Goal: Information Seeking & Learning: Learn about a topic

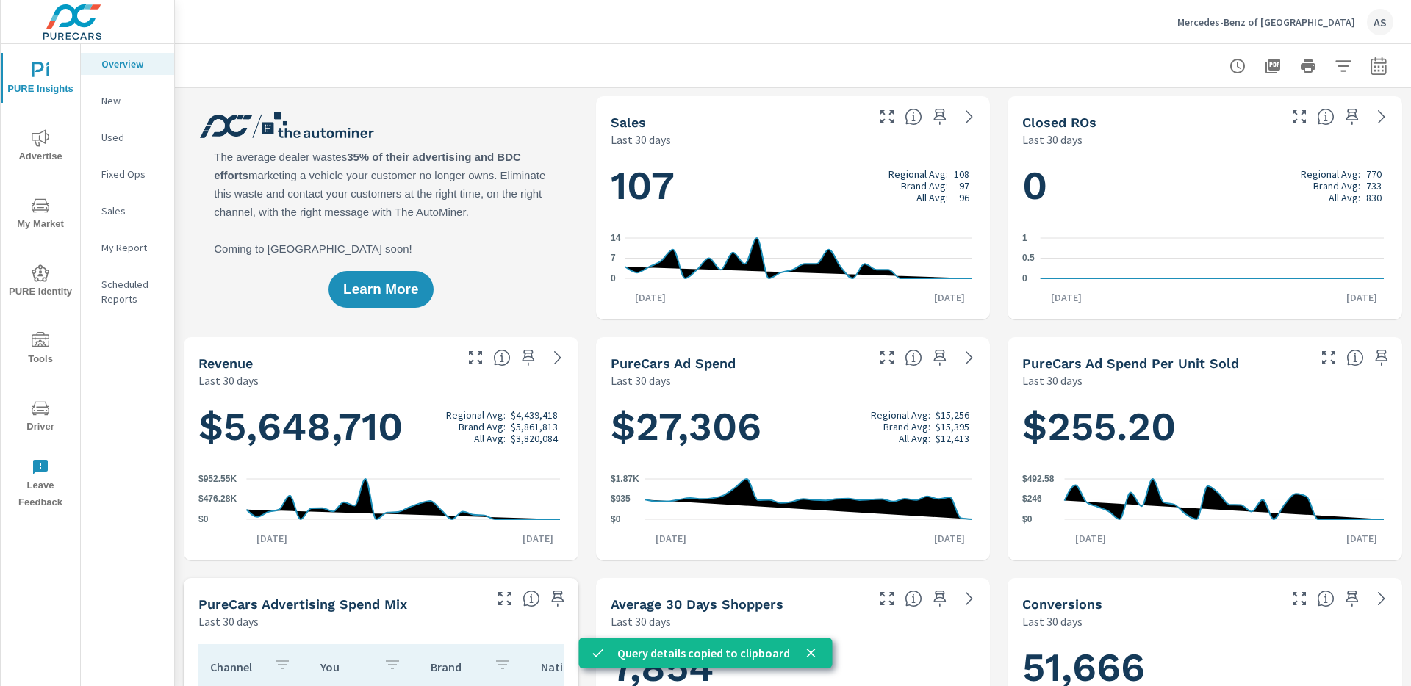
scroll to position [1, 0]
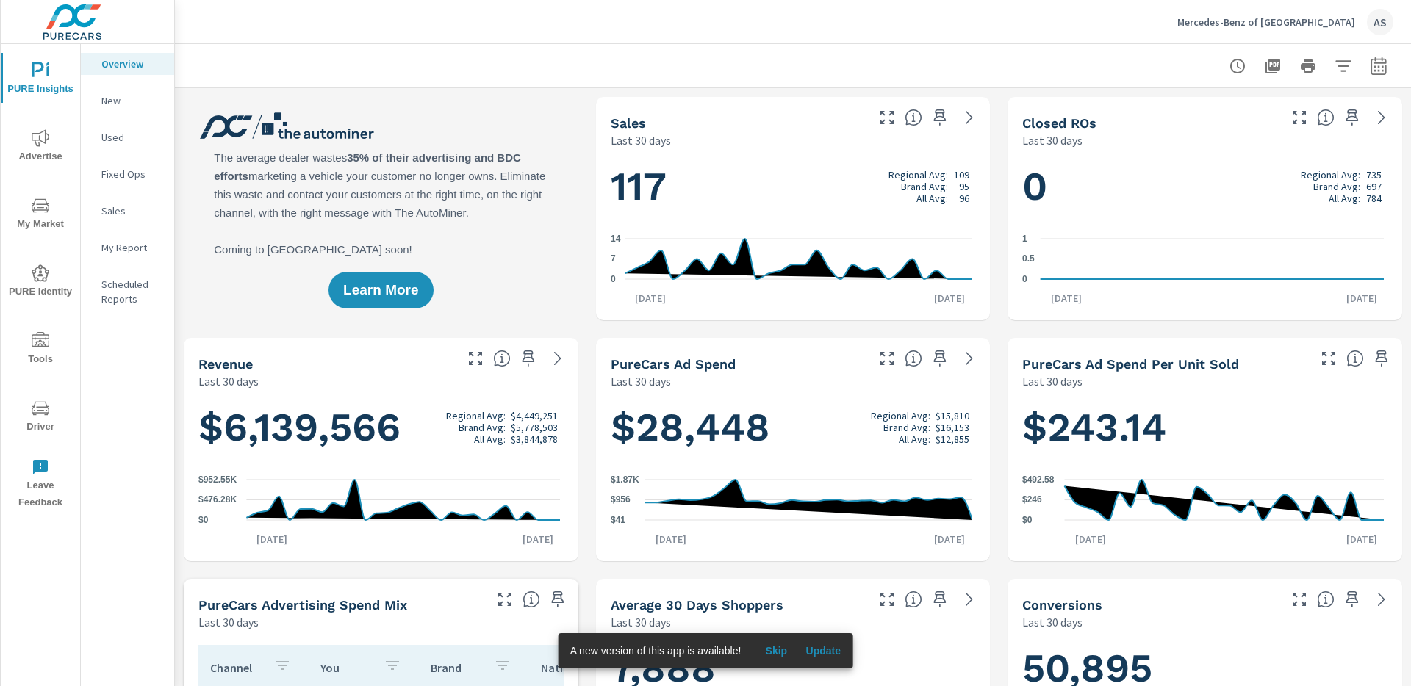
scroll to position [1032, 0]
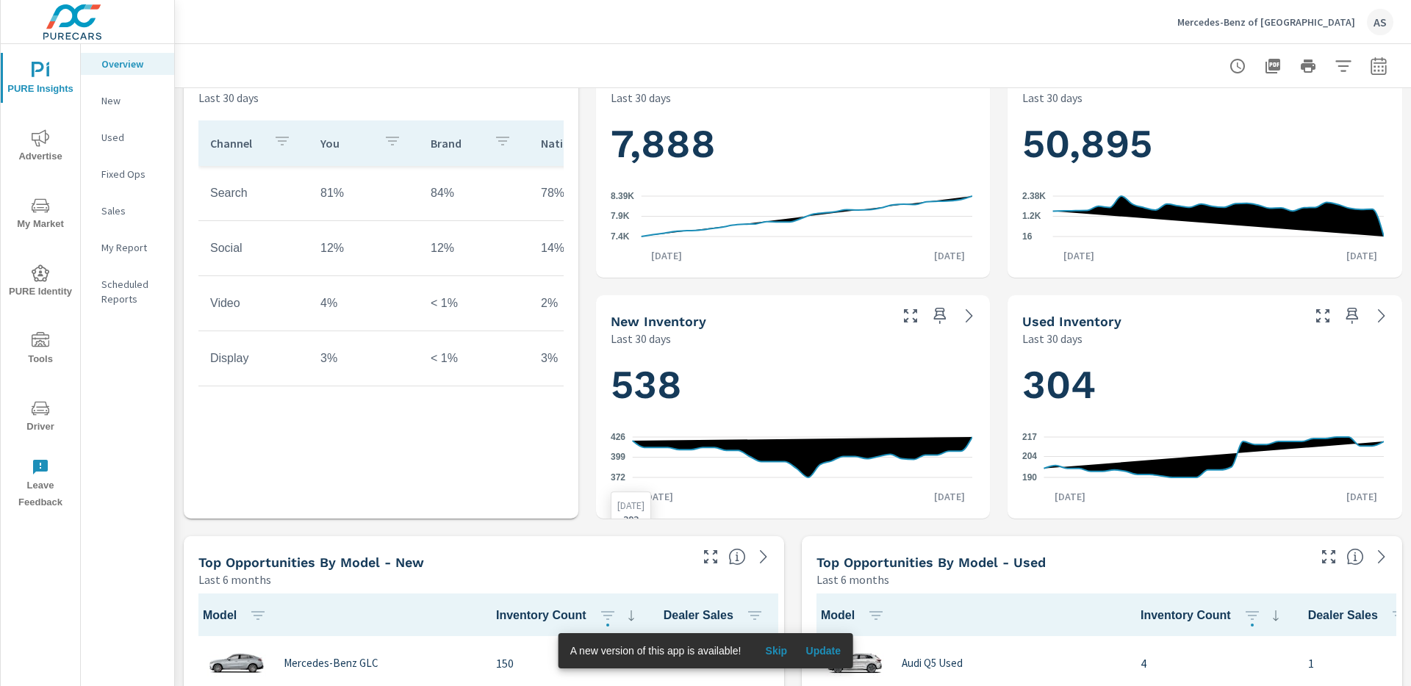
scroll to position [659, 0]
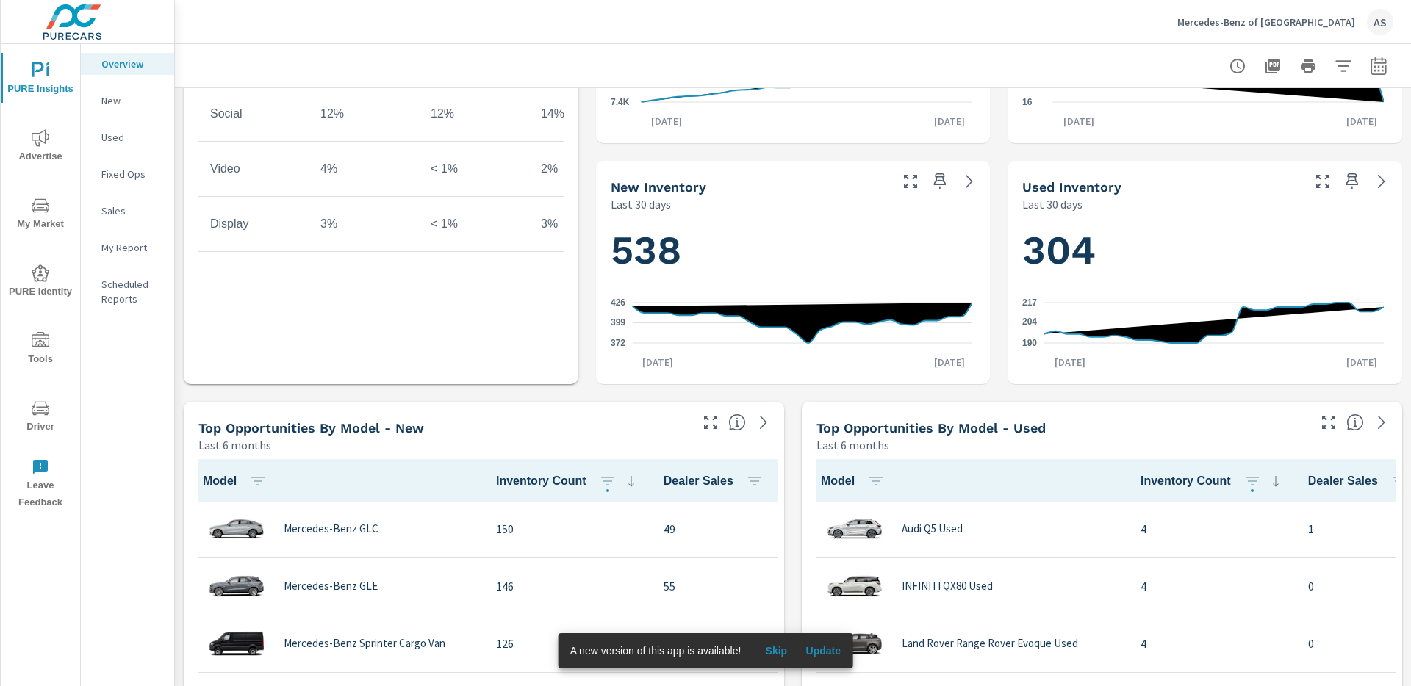
click at [806, 400] on div "Learn More The average dealer wastes 35% of their advertising and BDC efforts m…" at bounding box center [793, 634] width 1236 height 2410
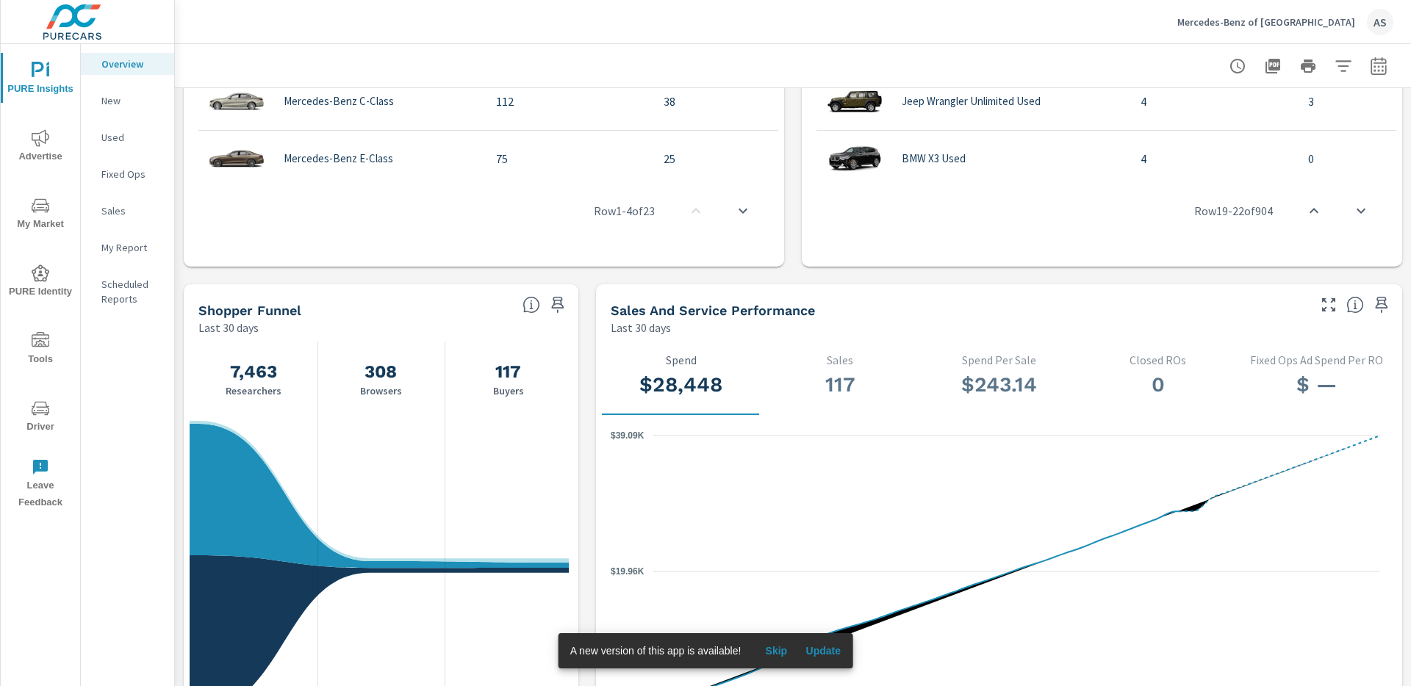
scroll to position [1812, 0]
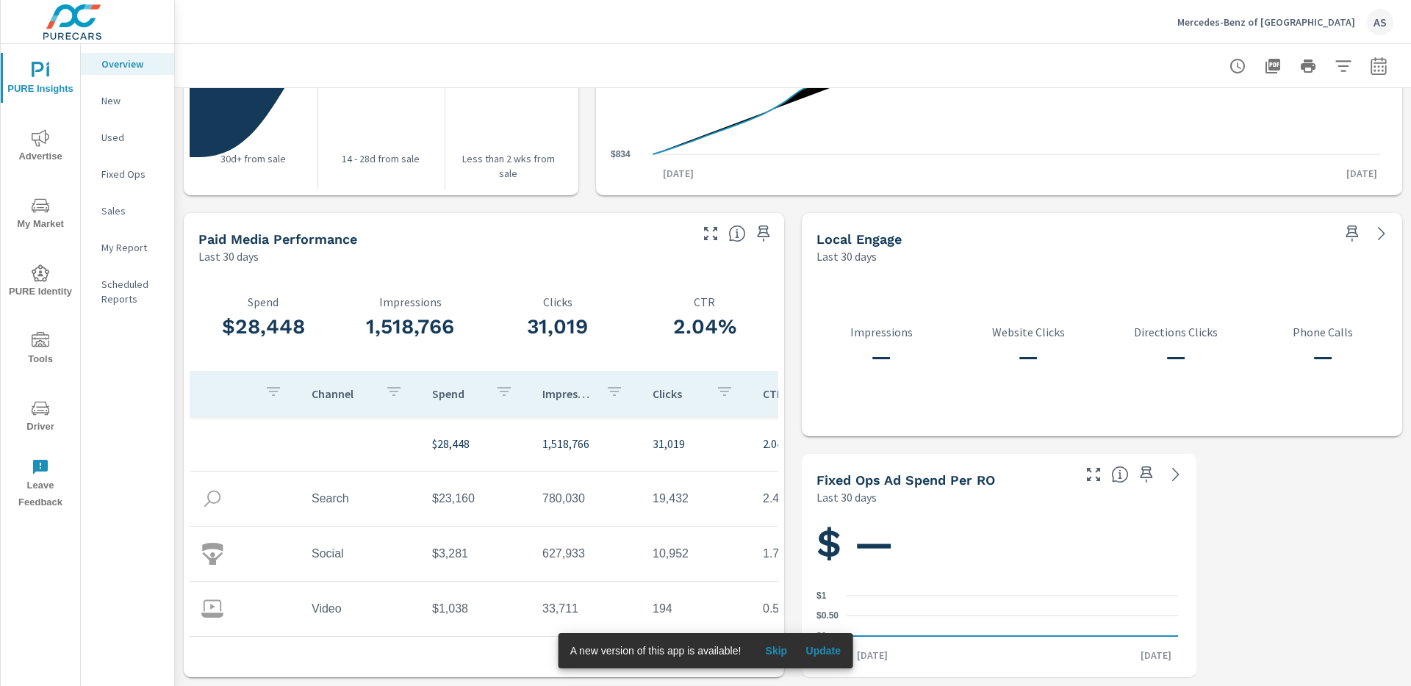
click at [616, 248] on div "Last 30 days" at bounding box center [442, 257] width 489 height 18
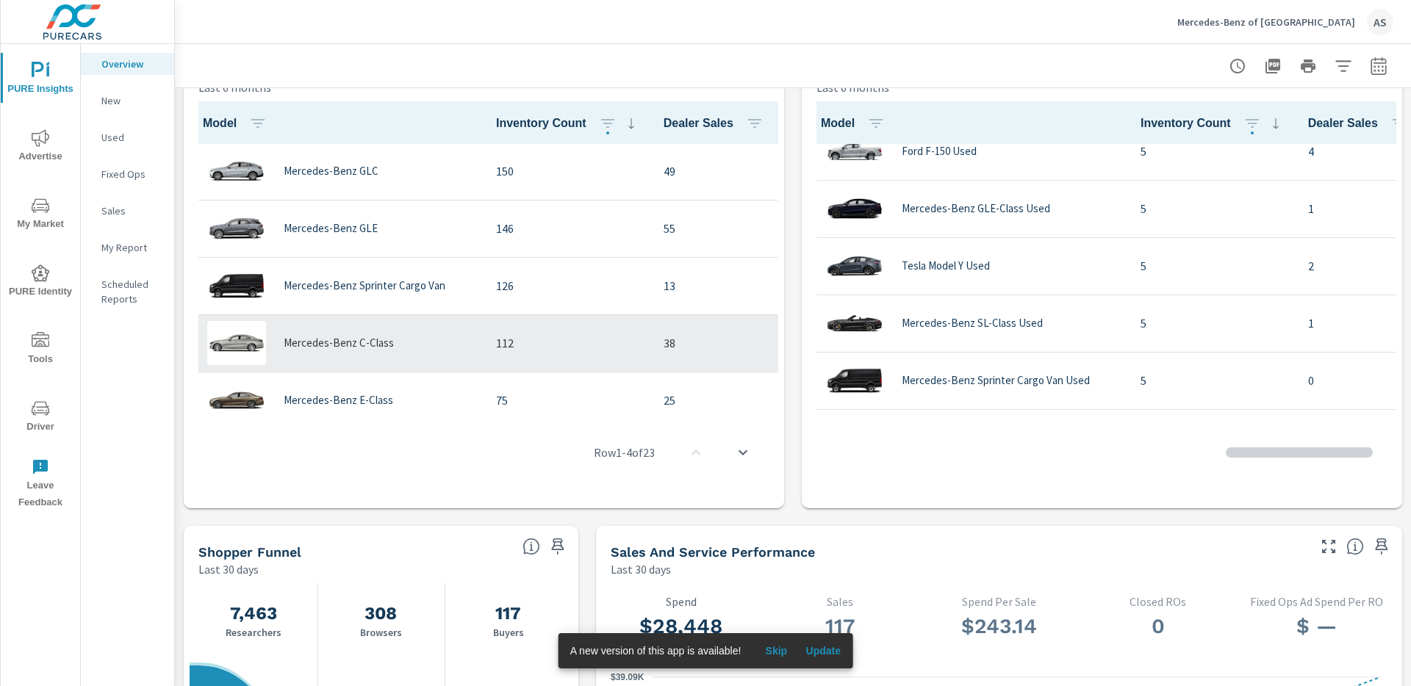
scroll to position [906, 0]
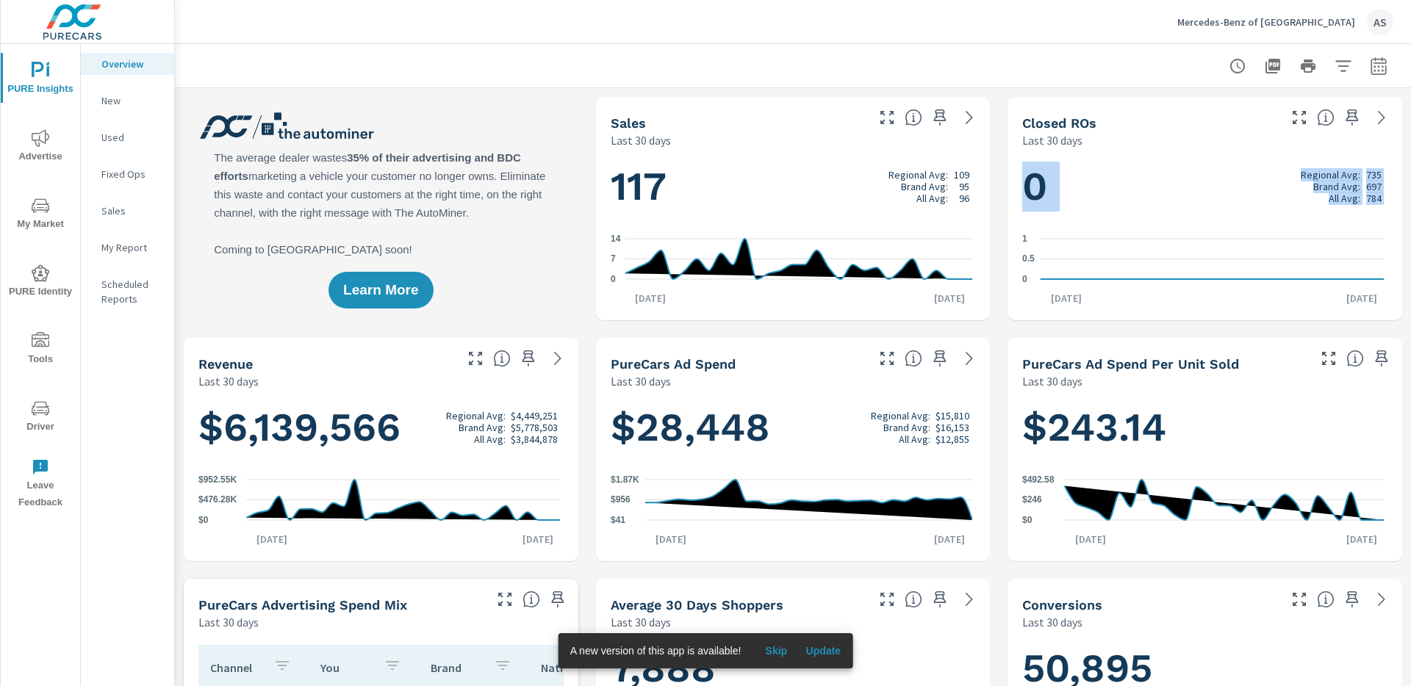
drag, startPoint x: 995, startPoint y: 286, endPoint x: 983, endPoint y: 283, distance: 12.8
click at [766, 171] on h1 "117 Regional Avg: 109 Brand Avg: 95 All Avg: 96" at bounding box center [793, 187] width 365 height 50
click at [1341, 73] on button "button" at bounding box center [1342, 65] width 29 height 29
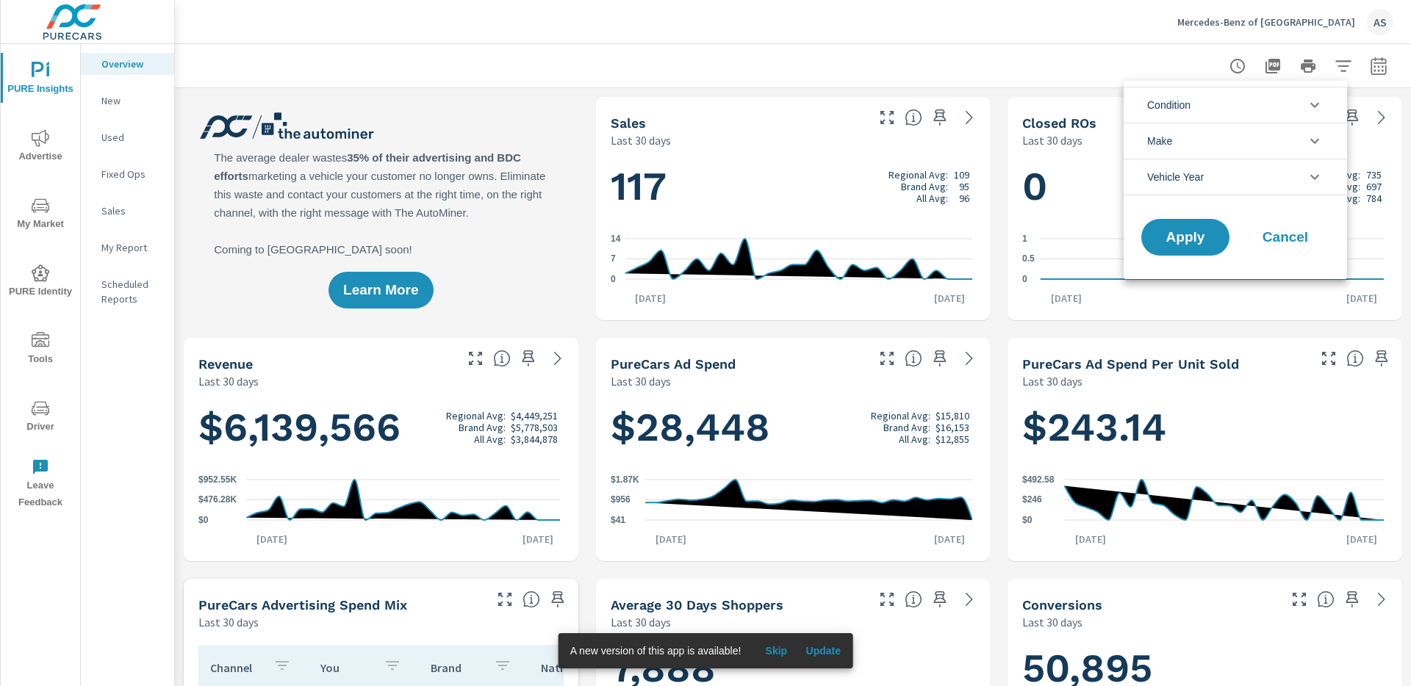
click at [1341, 73] on div at bounding box center [705, 343] width 1411 height 686
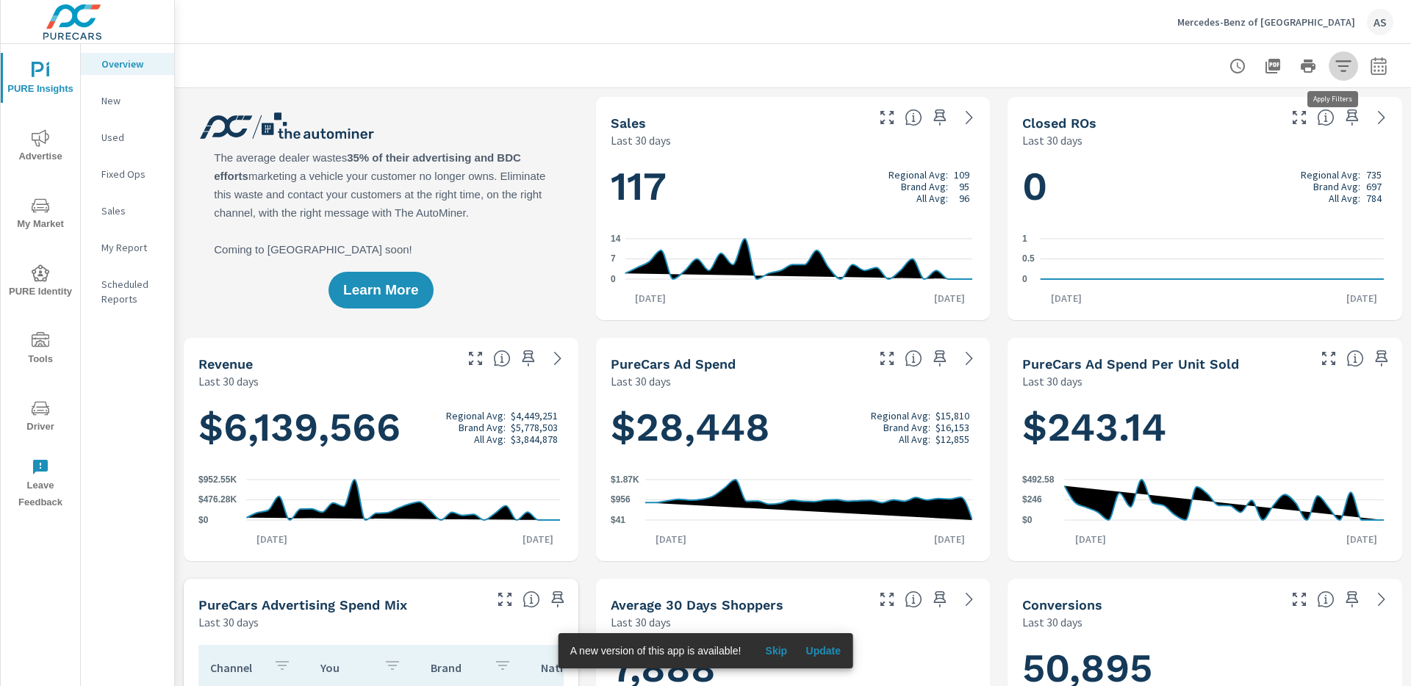
click at [1334, 67] on icon "button" at bounding box center [1343, 66] width 18 height 18
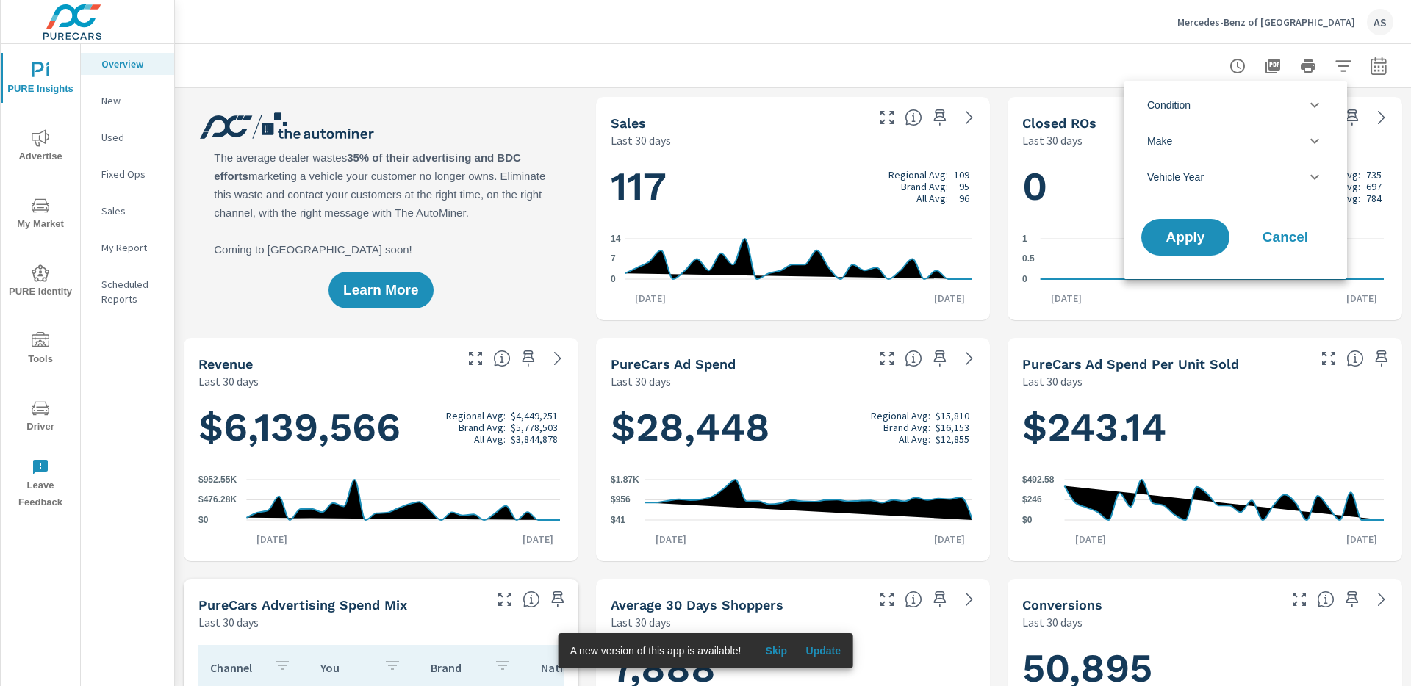
click at [1258, 231] on span "Cancel" at bounding box center [1285, 237] width 59 height 13
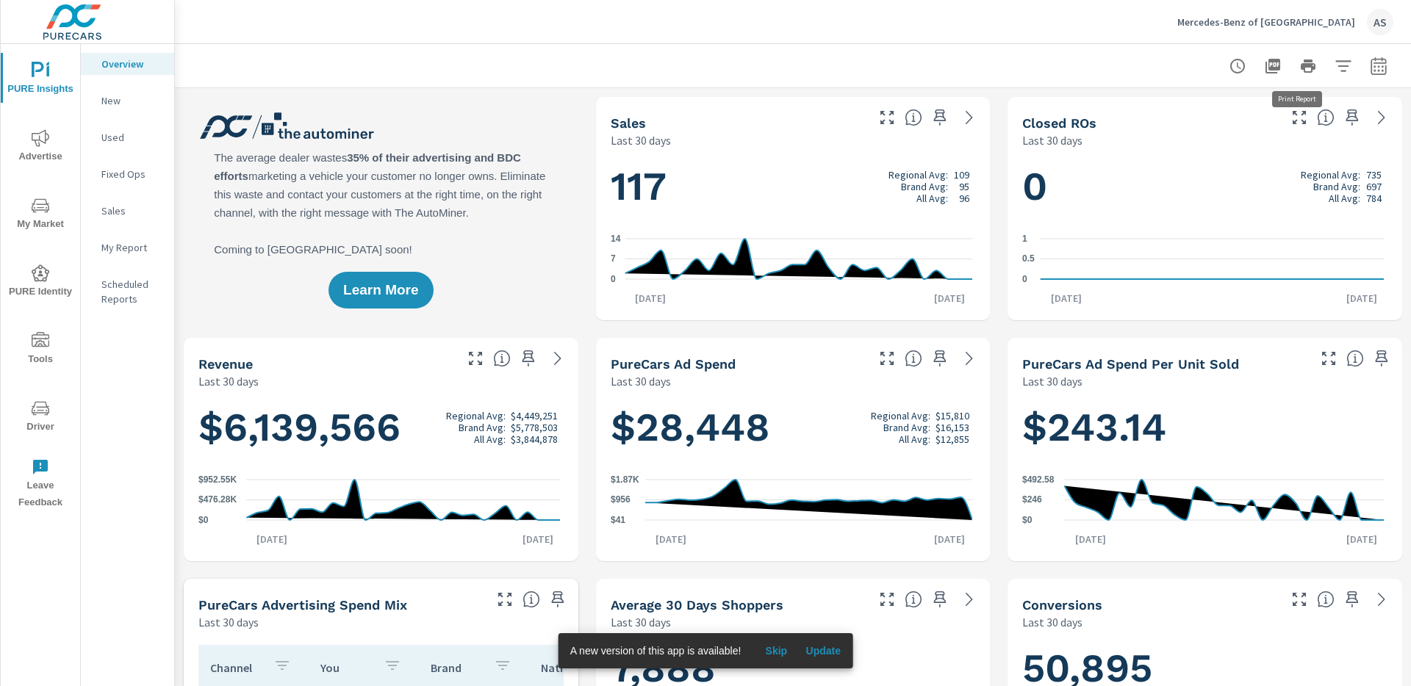
click at [1328, 58] on button "button" at bounding box center [1342, 65] width 29 height 29
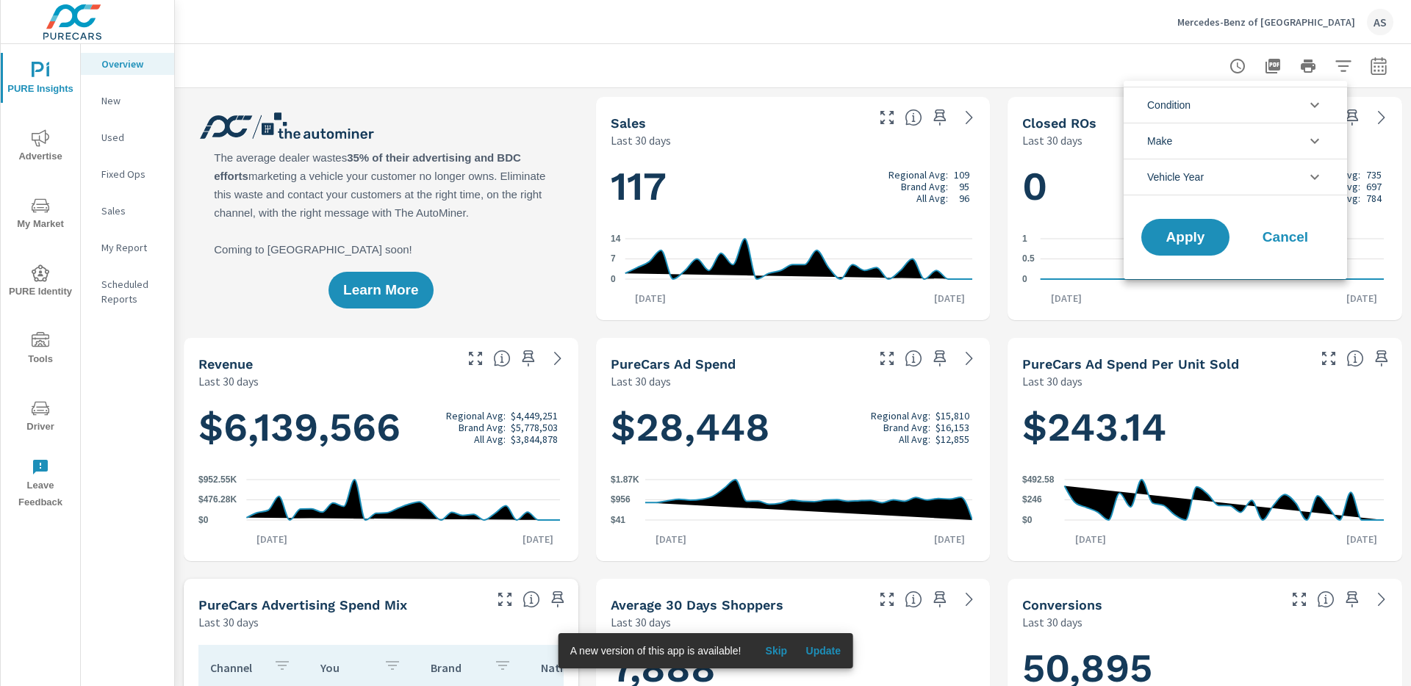
click at [1289, 147] on li "Make" at bounding box center [1234, 141] width 223 height 36
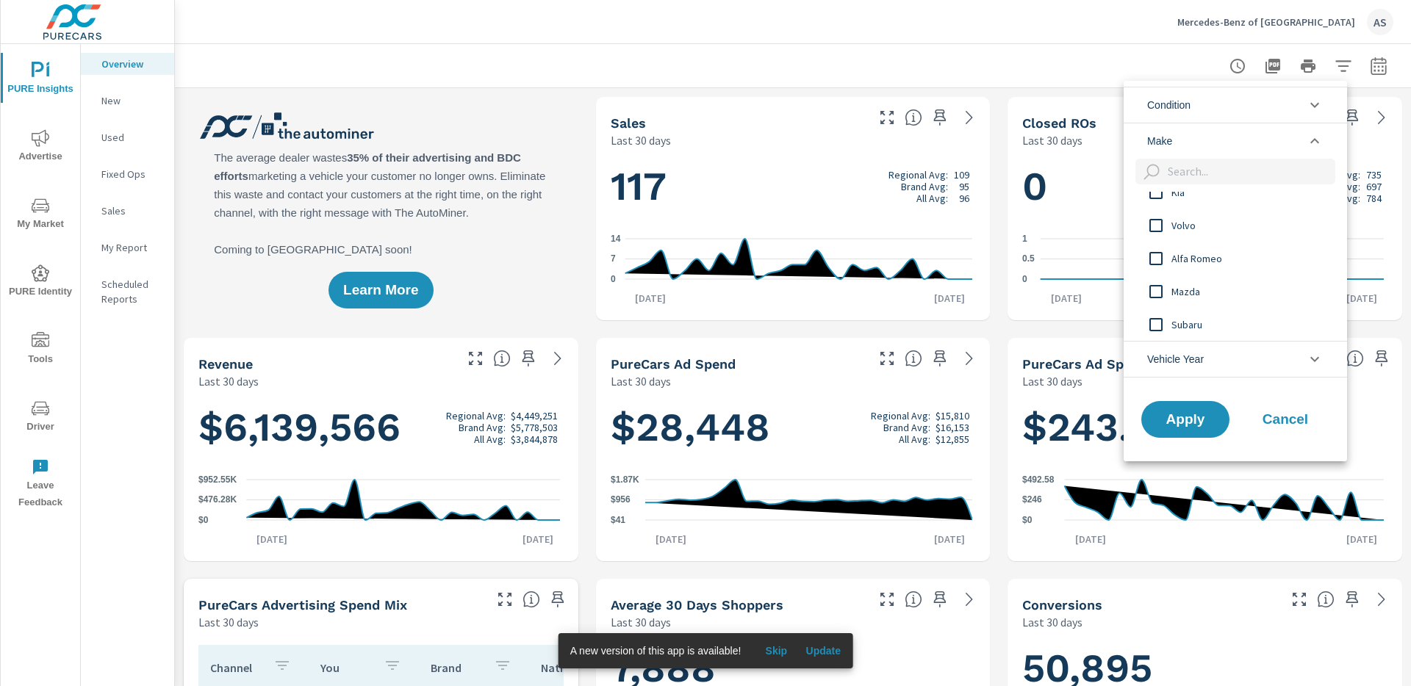
scroll to position [809, 0]
click at [1242, 355] on li "Vehicle Year" at bounding box center [1234, 359] width 223 height 37
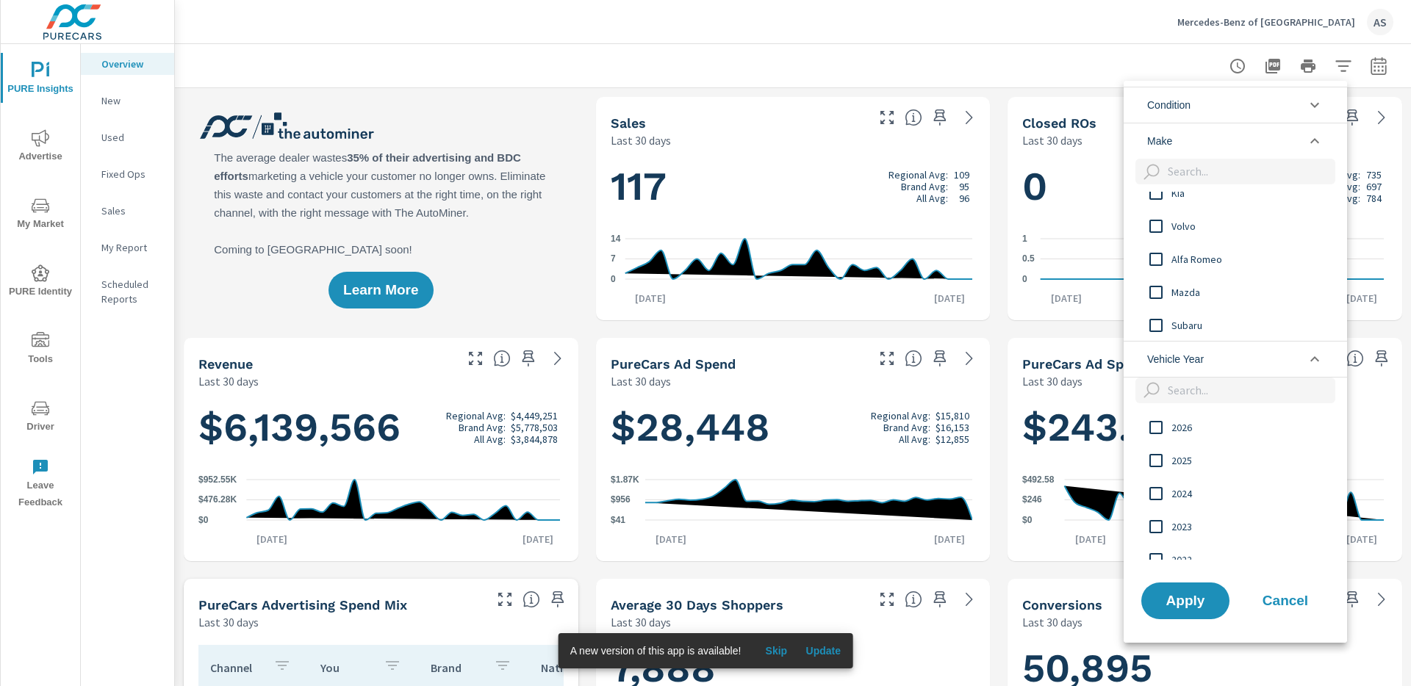
scroll to position [120, 0]
click at [1185, 140] on li "Make" at bounding box center [1234, 141] width 223 height 36
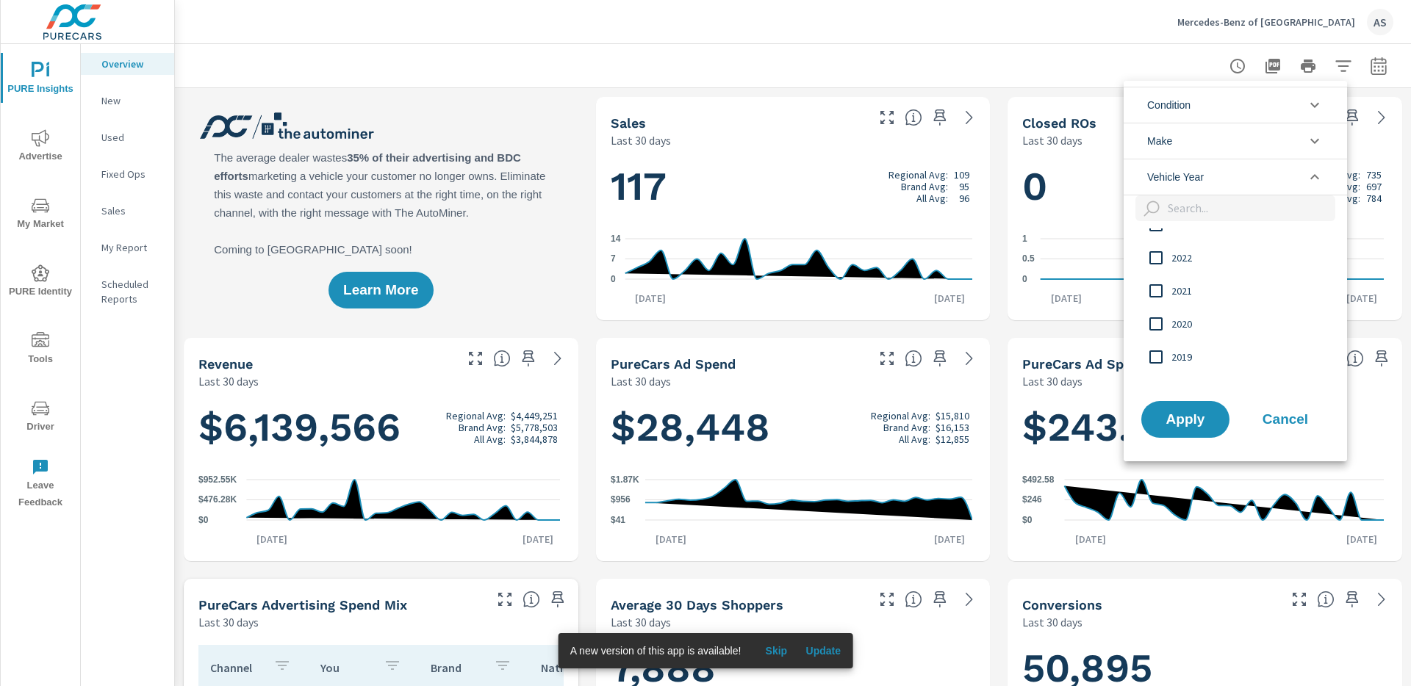
click at [1198, 120] on li "Condition" at bounding box center [1234, 105] width 223 height 36
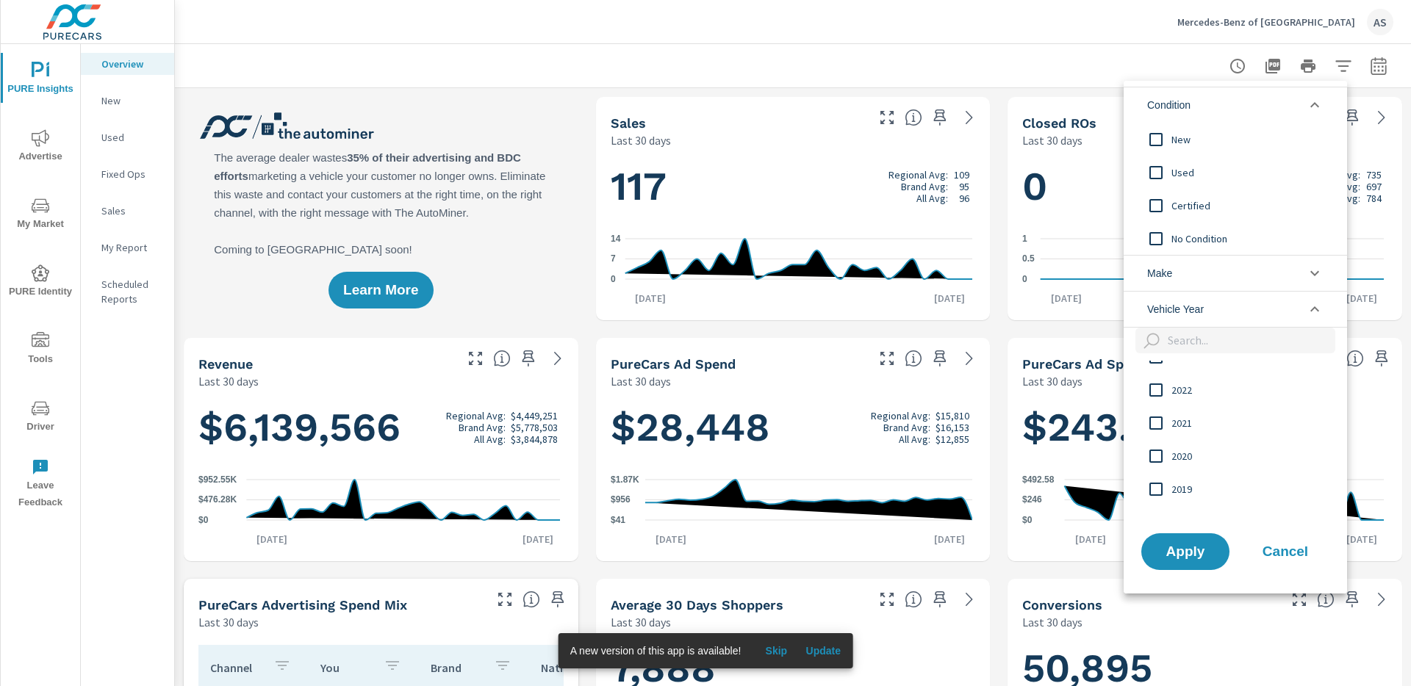
click at [1208, 105] on li "Condition" at bounding box center [1234, 105] width 223 height 36
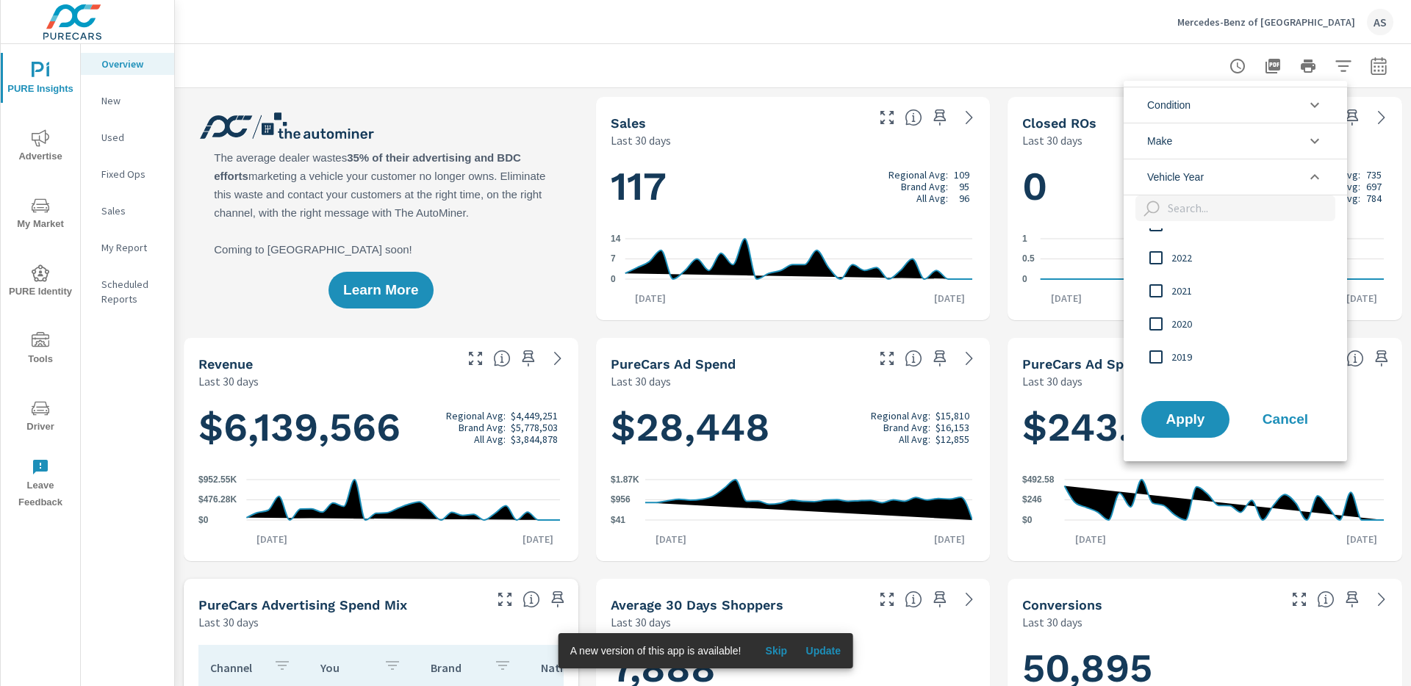
click at [1208, 105] on li "Condition" at bounding box center [1234, 105] width 223 height 36
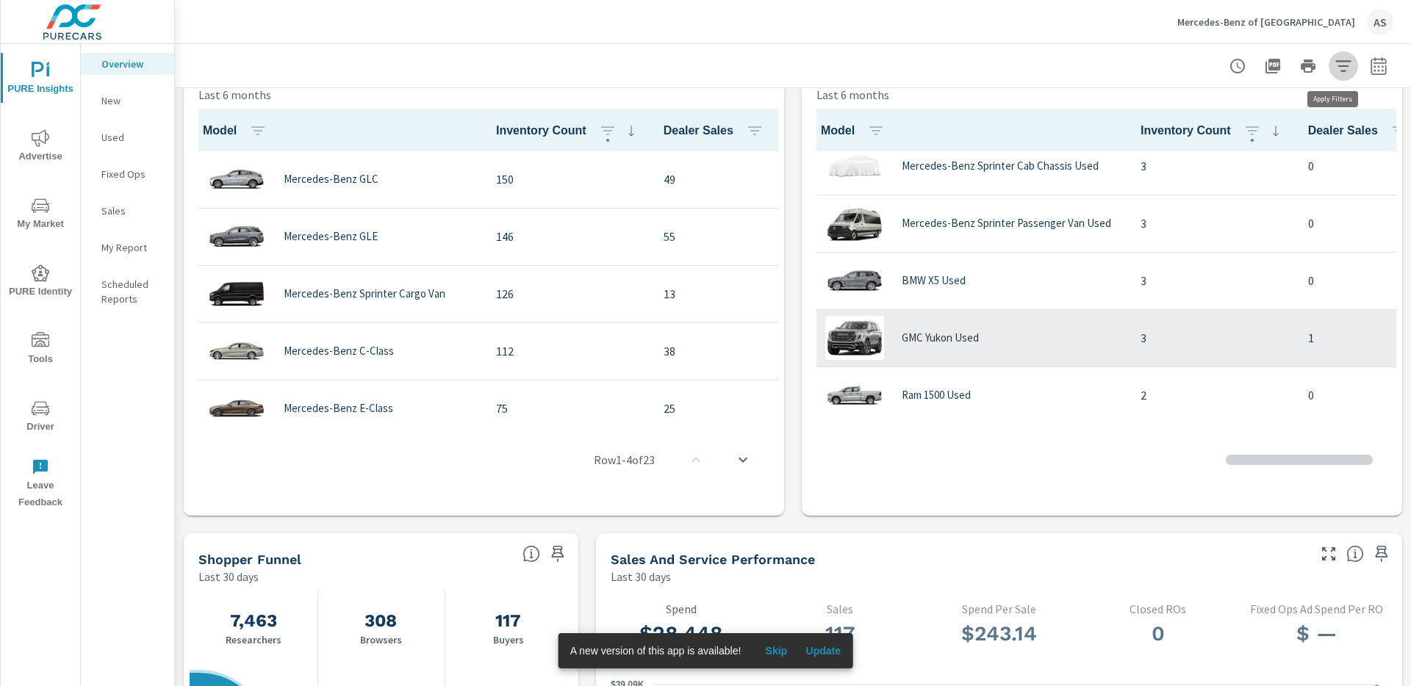
scroll to position [2983, 0]
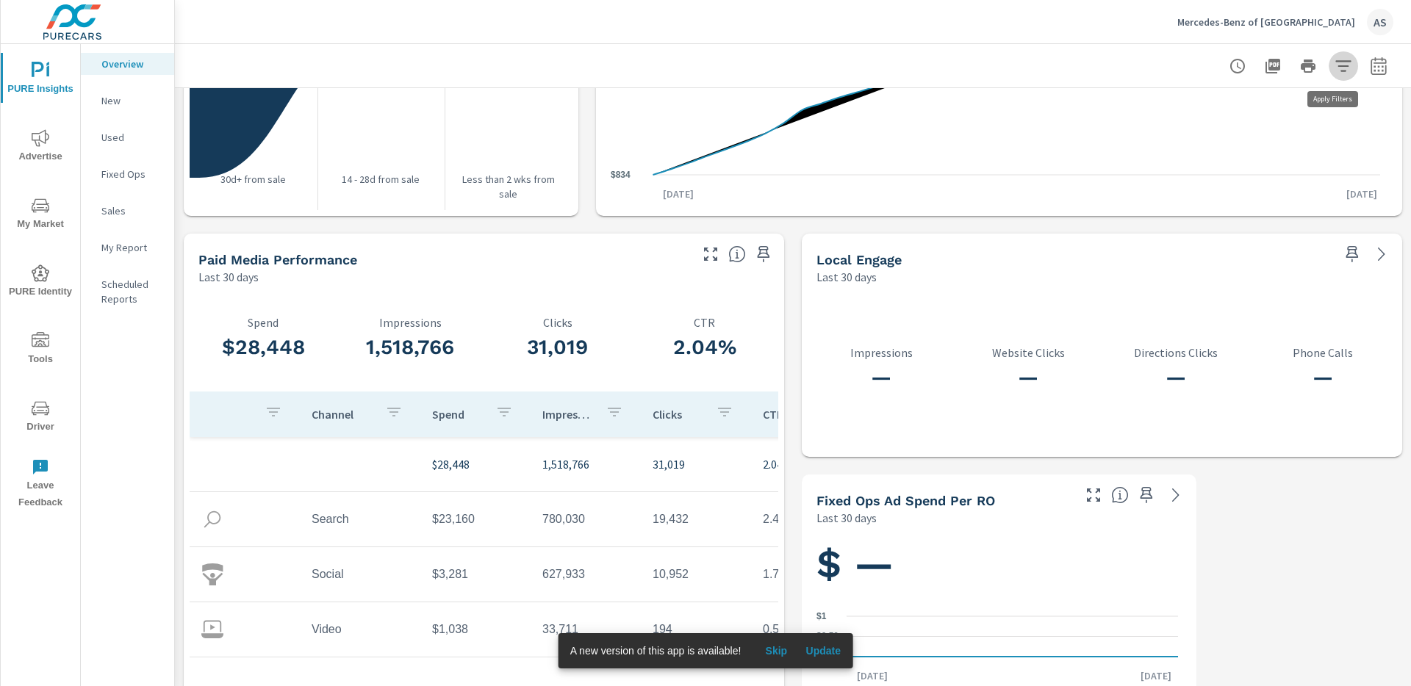
scroll to position [1812, 0]
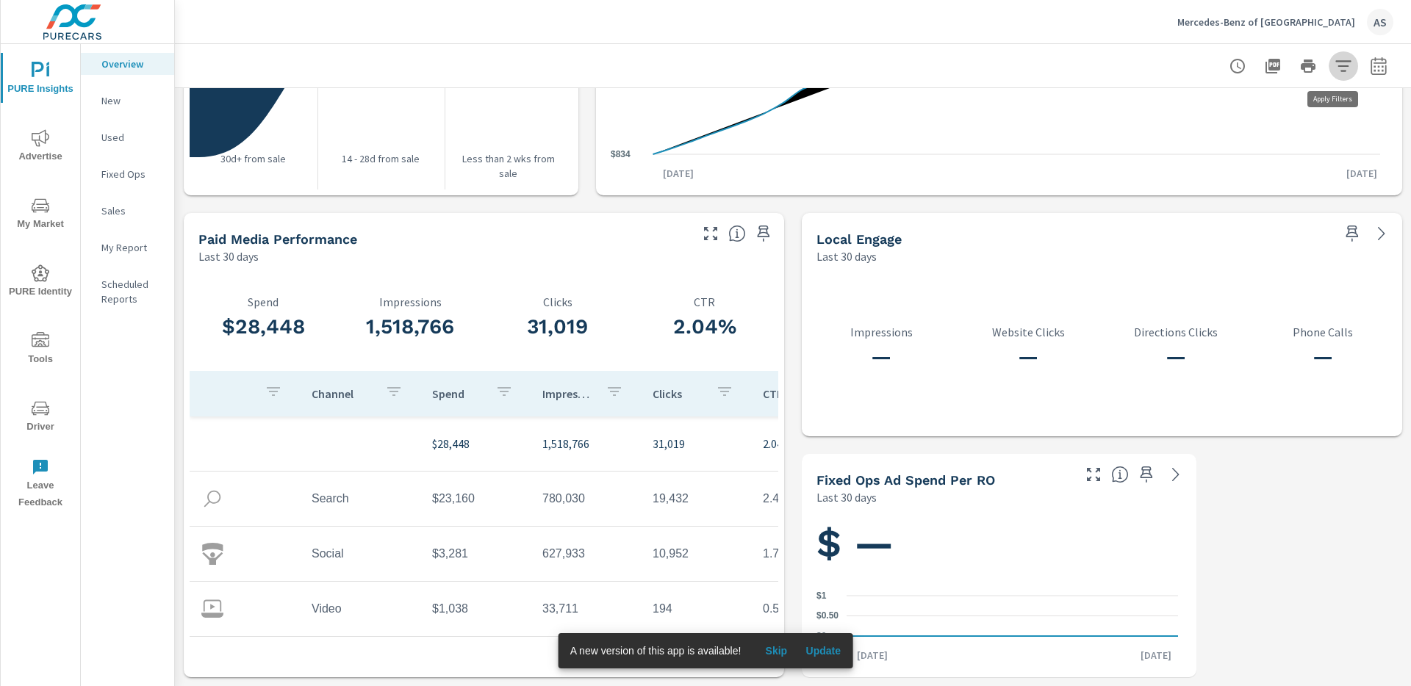
click at [788, 652] on span "Skip" at bounding box center [775, 650] width 35 height 13
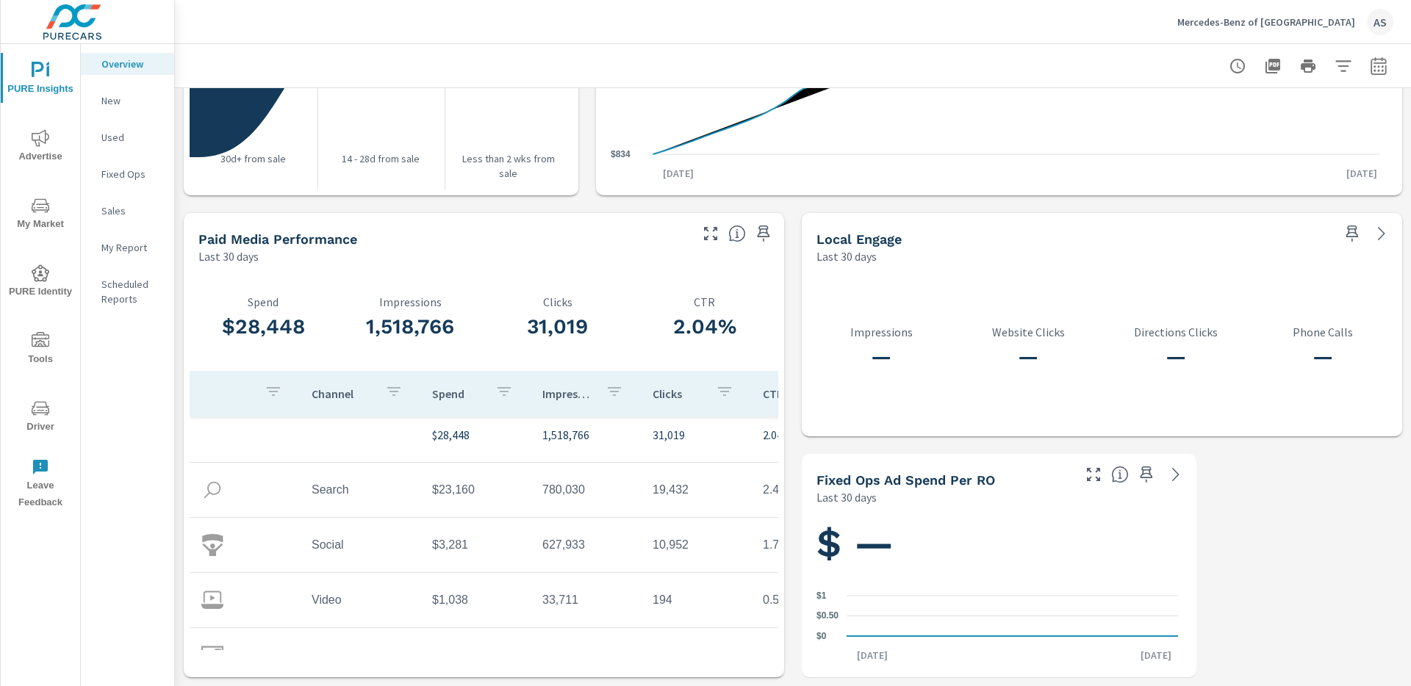
scroll to position [53, 0]
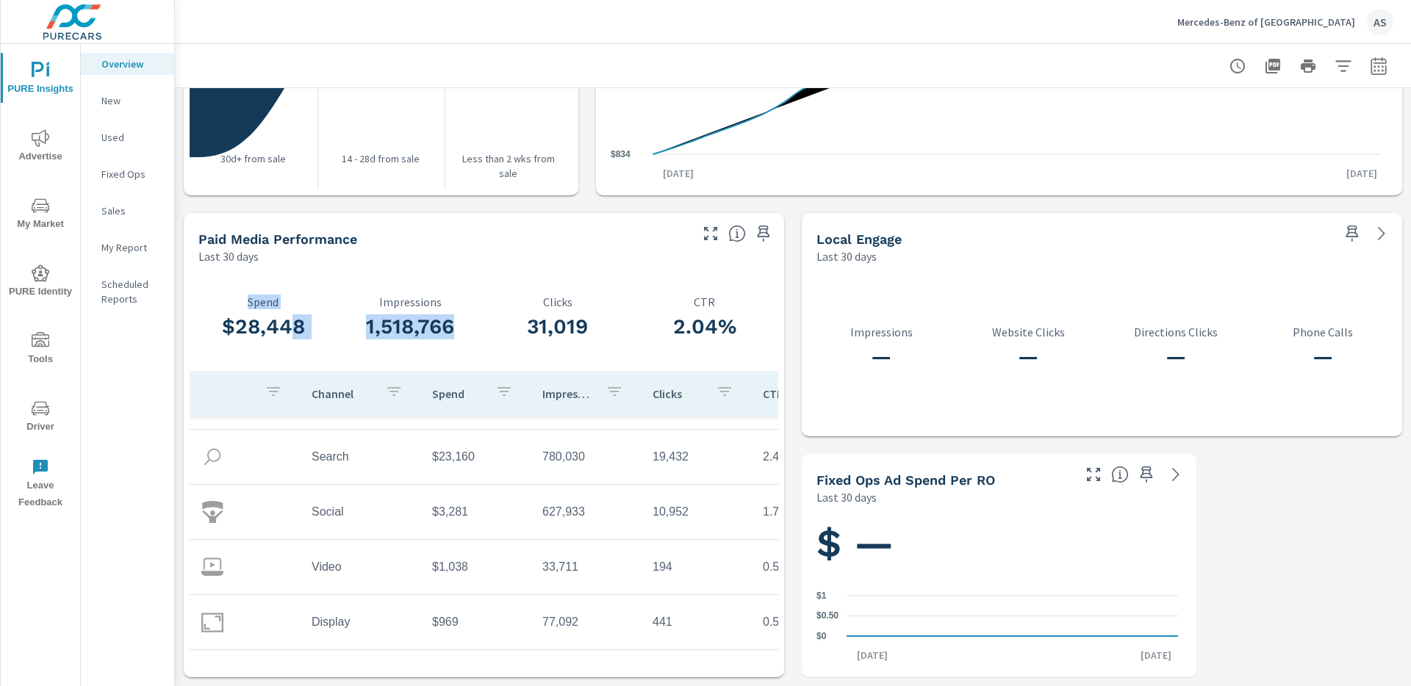
drag, startPoint x: 285, startPoint y: 322, endPoint x: 340, endPoint y: 319, distance: 55.2
click at [291, 320] on div "$28,448 Spend 1,518,766 Impressions 31,019 Clicks 2.04% CTR Channel Spend Impre…" at bounding box center [484, 470] width 588 height 401
click at [137, 104] on p "New" at bounding box center [131, 100] width 61 height 15
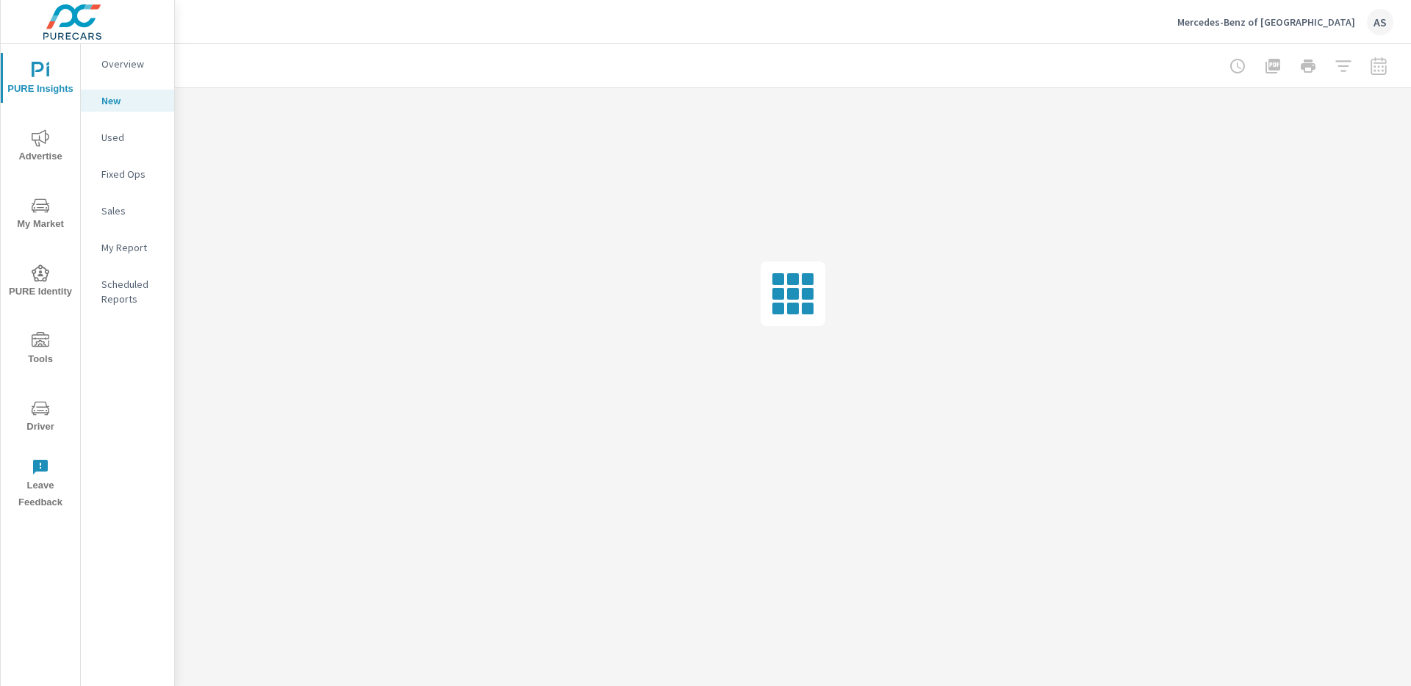
click at [64, 76] on span "PURE Insights" at bounding box center [40, 80] width 71 height 36
click at [163, 44] on nav "Overview New Used Fixed Ops Sales My Report Scheduled Reports" at bounding box center [127, 187] width 93 height 287
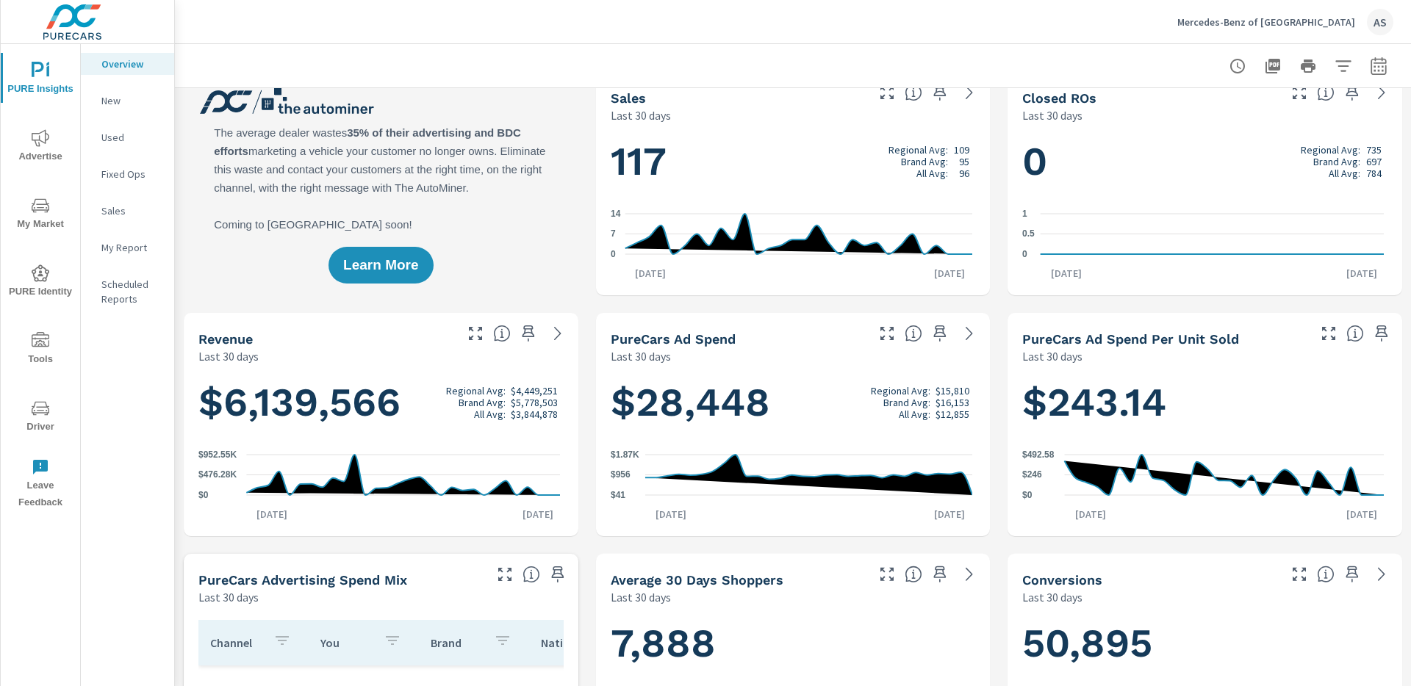
scroll to position [24, 0]
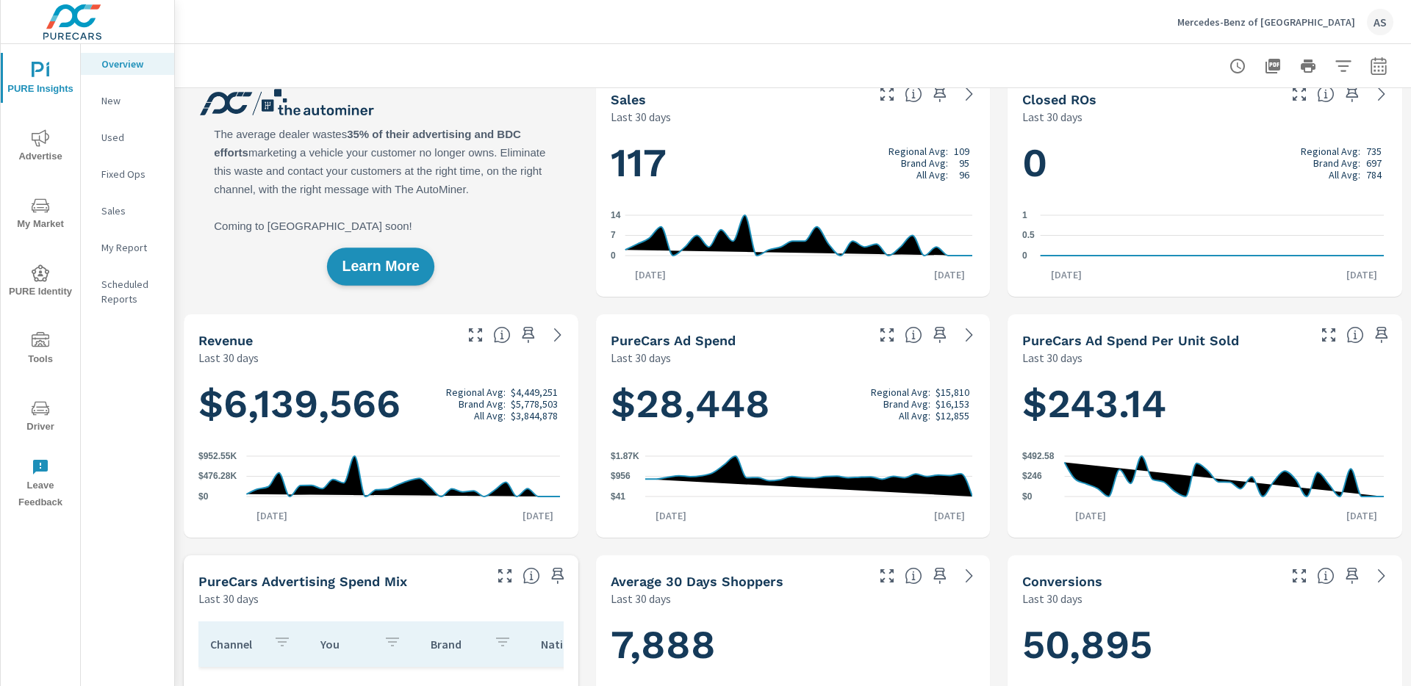
click at [351, 272] on span "Learn More" at bounding box center [380, 267] width 77 height 14
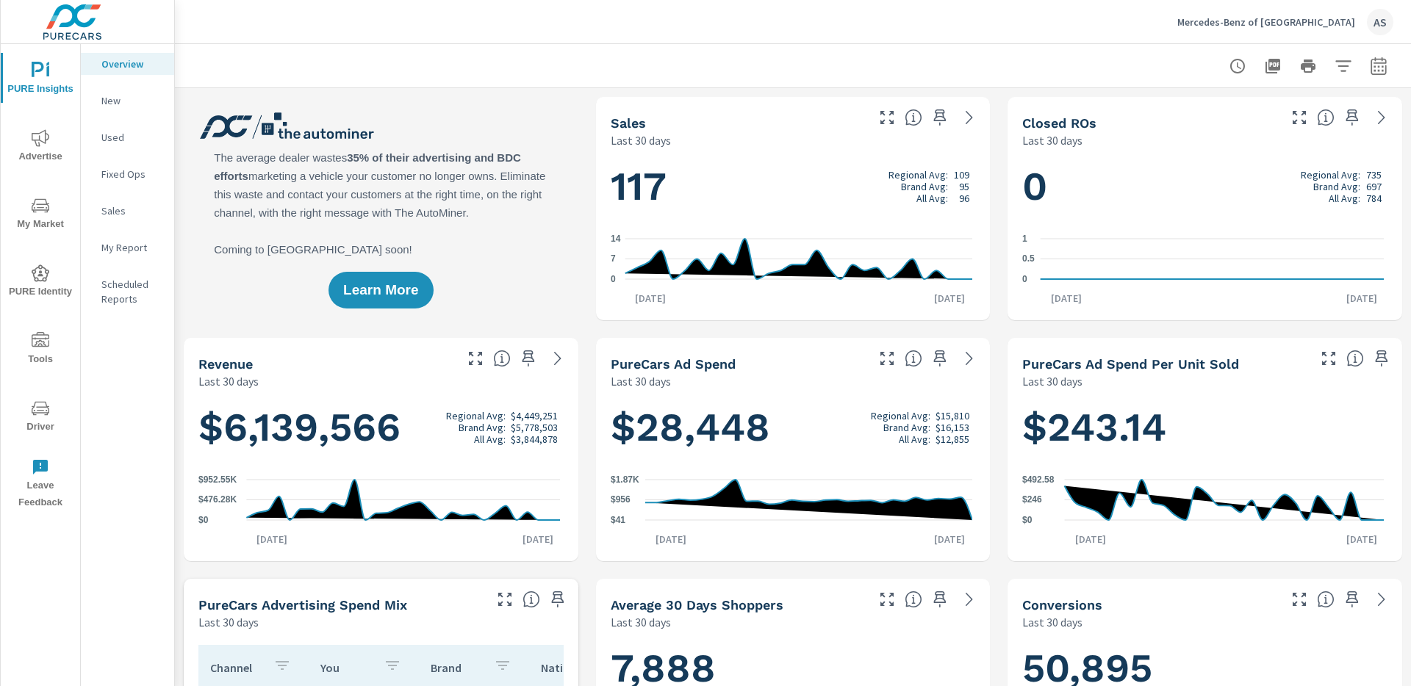
click at [432, 184] on div "Learn More" at bounding box center [381, 208] width 395 height 223
drag, startPoint x: 432, startPoint y: 184, endPoint x: 292, endPoint y: 159, distance: 142.5
click at [292, 159] on div "Learn More" at bounding box center [381, 208] width 395 height 223
click at [289, 159] on div "Learn More" at bounding box center [381, 208] width 395 height 223
drag, startPoint x: 289, startPoint y: 159, endPoint x: 367, endPoint y: 162, distance: 77.2
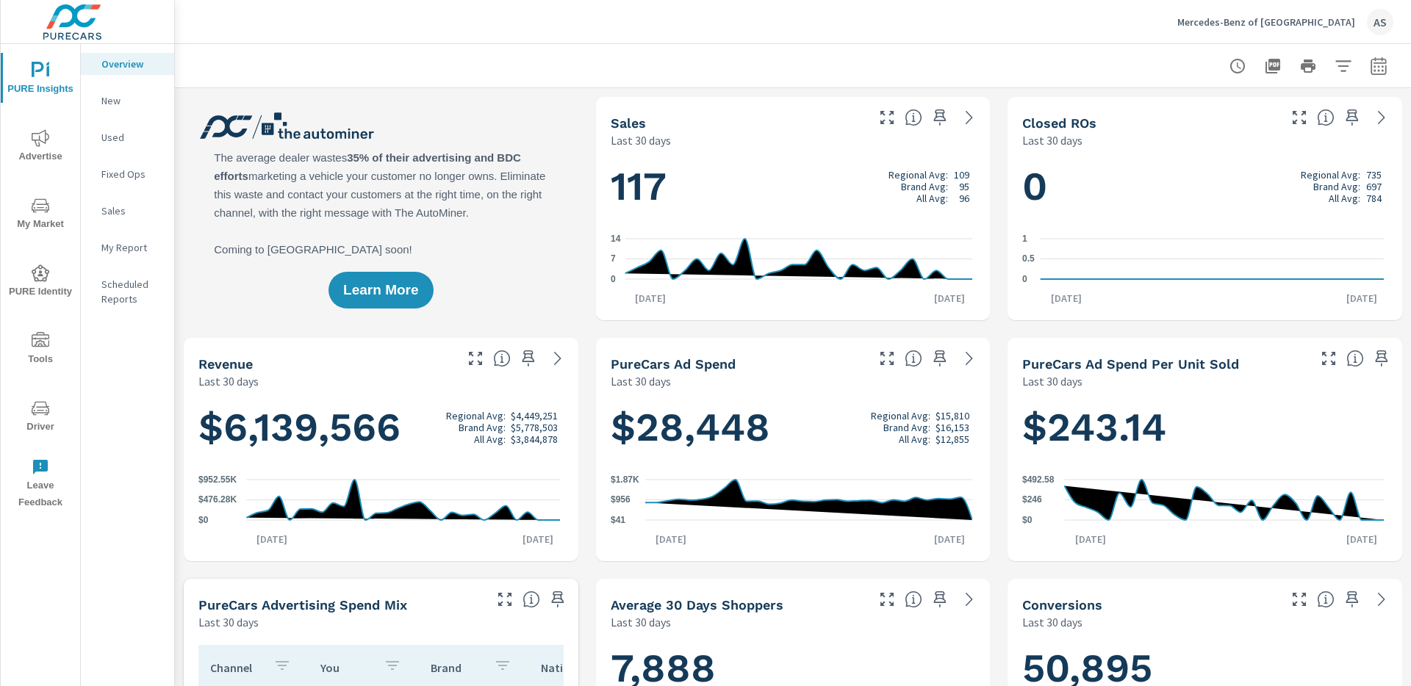
click at [359, 161] on div "Learn More" at bounding box center [381, 208] width 395 height 223
click at [716, 273] on icon at bounding box center [797, 259] width 347 height 40
drag, startPoint x: 722, startPoint y: 262, endPoint x: 769, endPoint y: 259, distance: 47.1
click at [766, 257] on icon "0 7 14" at bounding box center [791, 259] width 361 height 64
drag, startPoint x: 801, startPoint y: 267, endPoint x: 832, endPoint y: 287, distance: 37.3
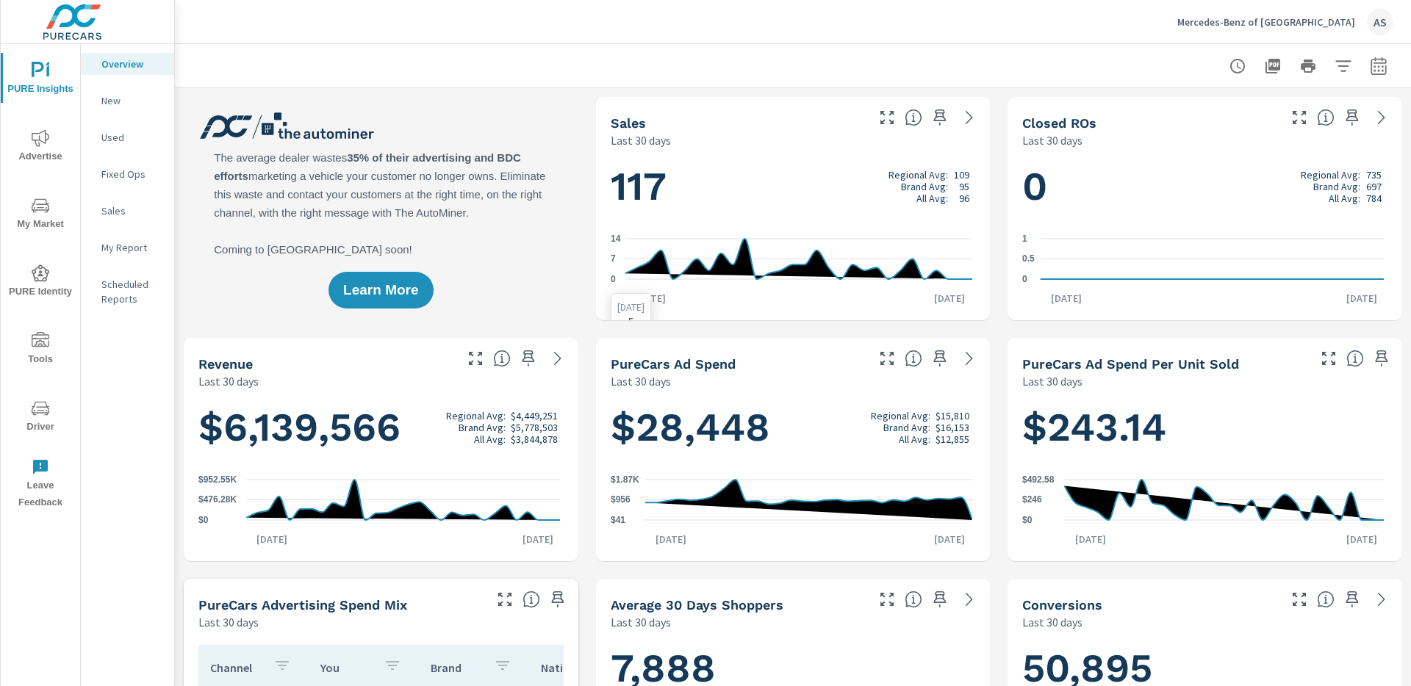
click at [801, 267] on icon at bounding box center [797, 259] width 347 height 40
click at [959, 187] on p "95" at bounding box center [964, 187] width 10 height 12
click at [923, 176] on p "Regional Avg:" at bounding box center [918, 175] width 60 height 12
drag, startPoint x: 923, startPoint y: 176, endPoint x: 937, endPoint y: 192, distance: 20.9
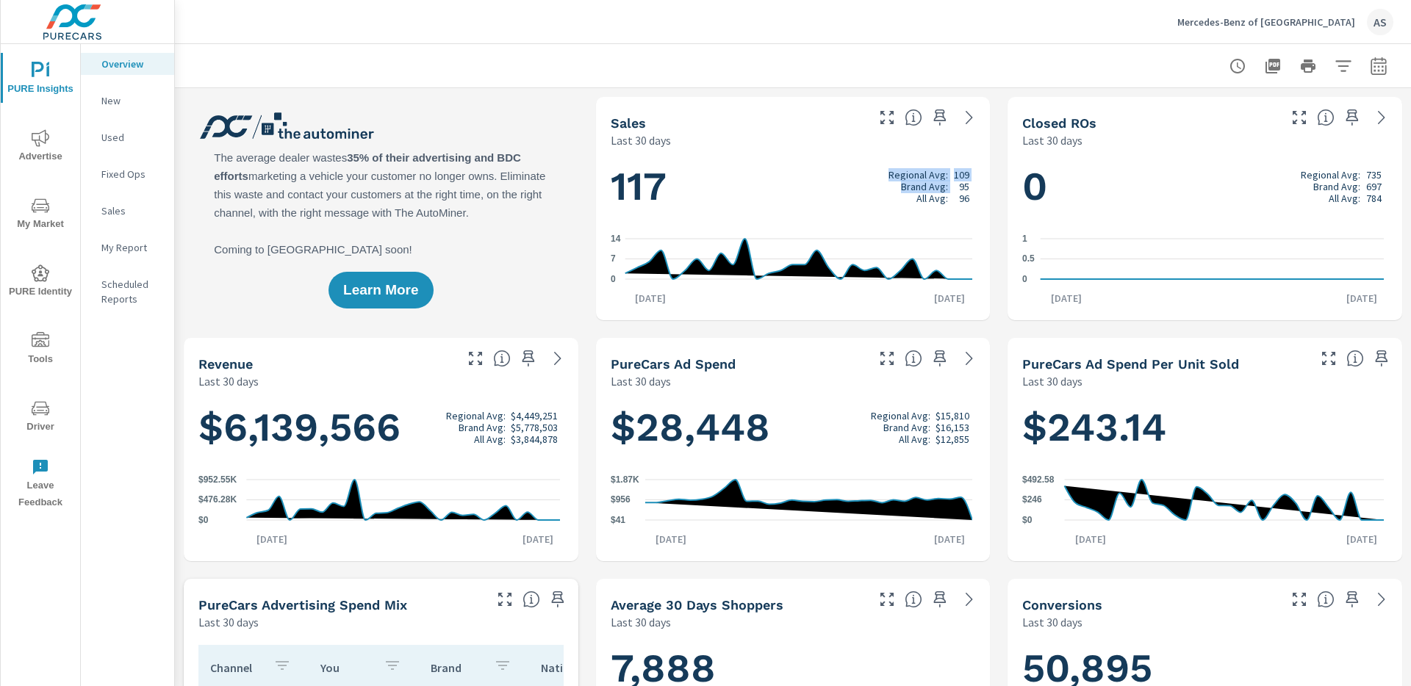
click at [936, 191] on div "Regional Avg: 109 Brand Avg: 95 All Avg: 96" at bounding box center [928, 186] width 81 height 35
click at [937, 192] on p "All Avg:" at bounding box center [932, 198] width 32 height 12
click at [741, 178] on h1 "117 Regional Avg: 109 Brand Avg: 95 All Avg: 96" at bounding box center [793, 187] width 365 height 50
click at [706, 228] on icon "0 7 14" at bounding box center [791, 259] width 361 height 64
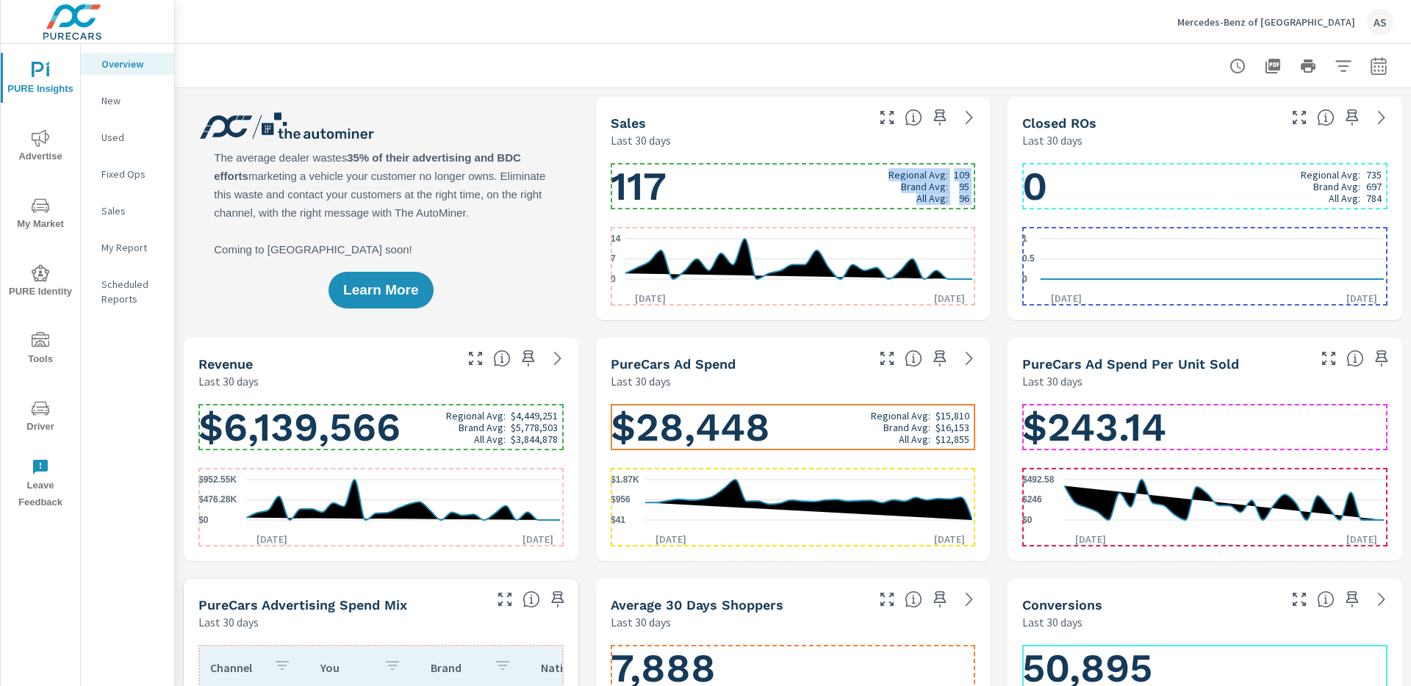
click at [716, 194] on h1 "117 Regional Avg: 109 Brand Avg: 95 All Avg: 96" at bounding box center [793, 187] width 365 height 50
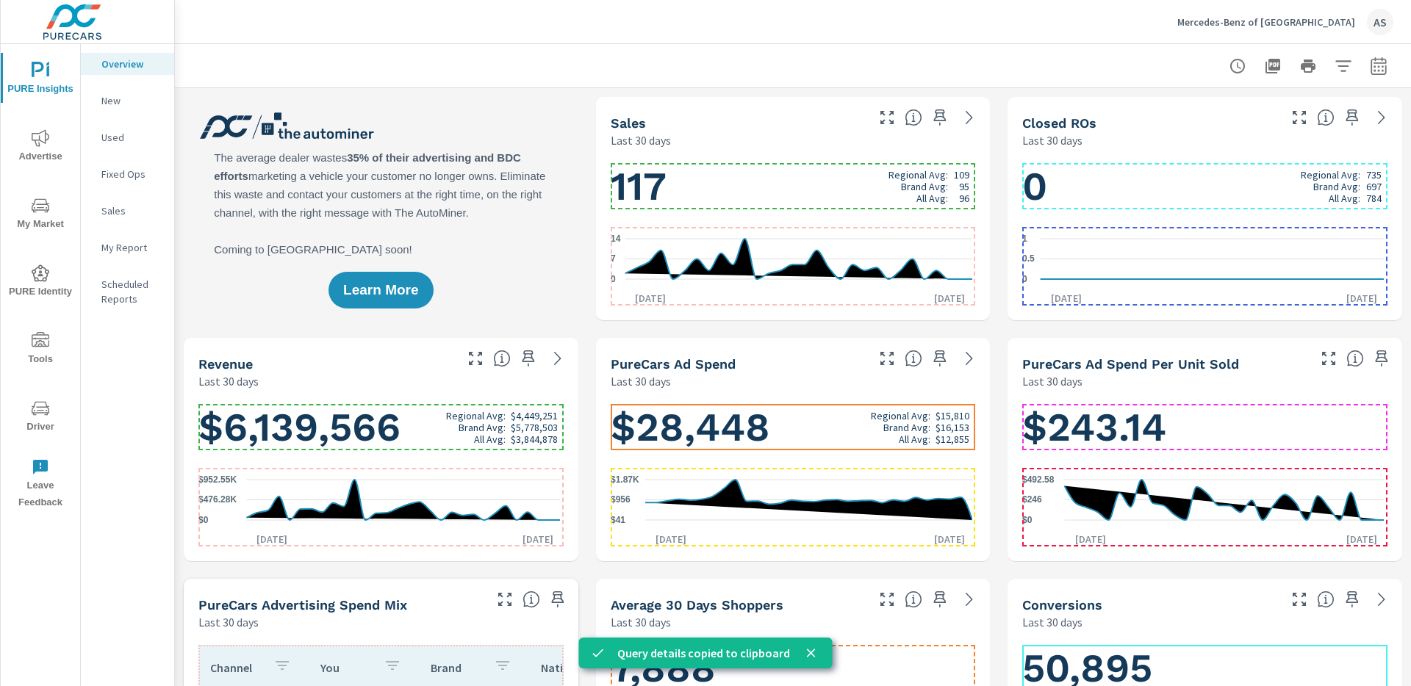
click at [757, 203] on h1 "117 Regional Avg: 109 Brand Avg: 95 All Avg: 96" at bounding box center [793, 187] width 365 height 50
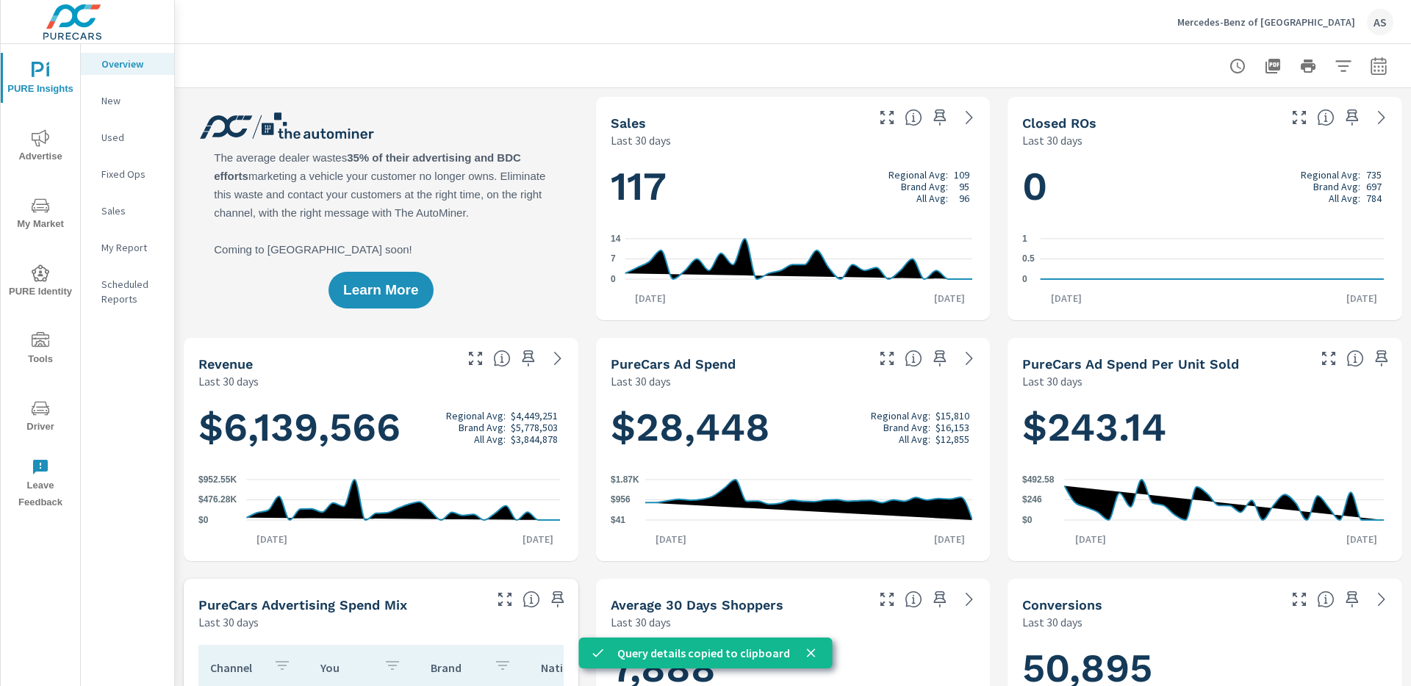
click at [522, 284] on div "Learn More" at bounding box center [381, 208] width 395 height 223
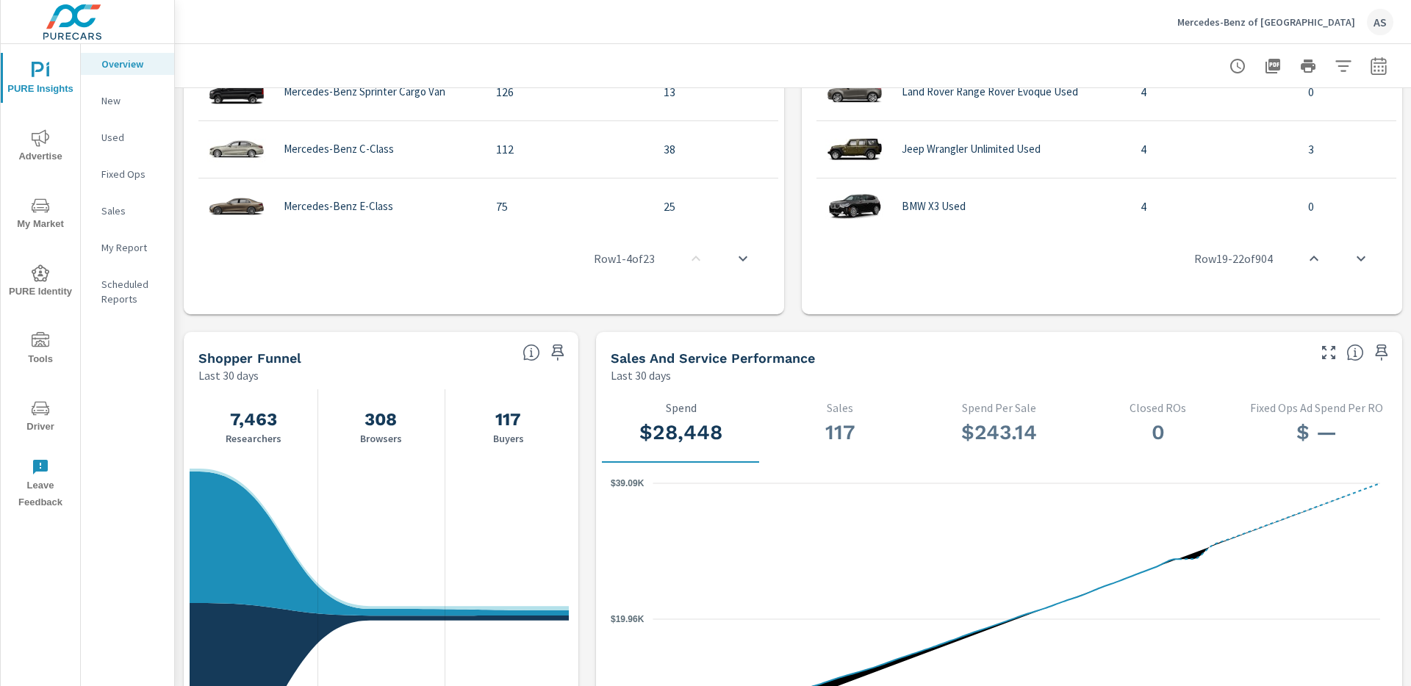
scroll to position [1336, 0]
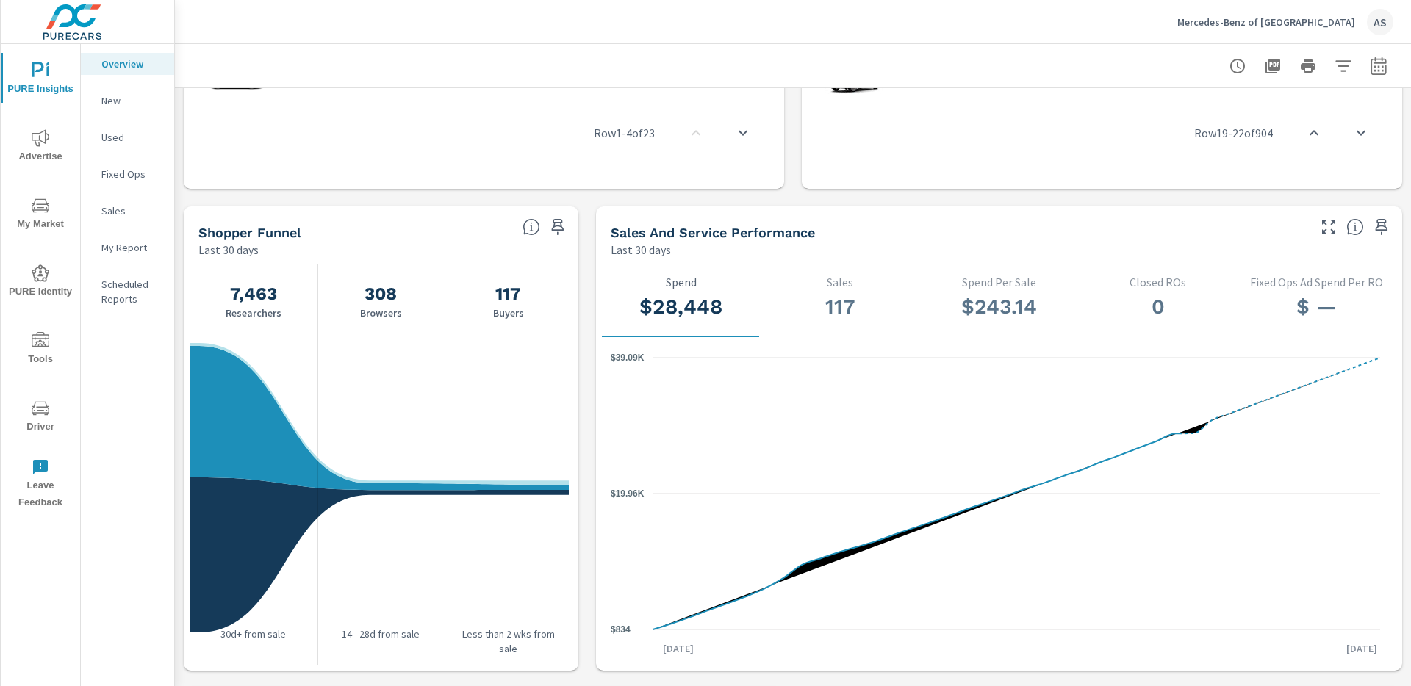
click at [126, 303] on p "Scheduled Reports" at bounding box center [131, 291] width 61 height 29
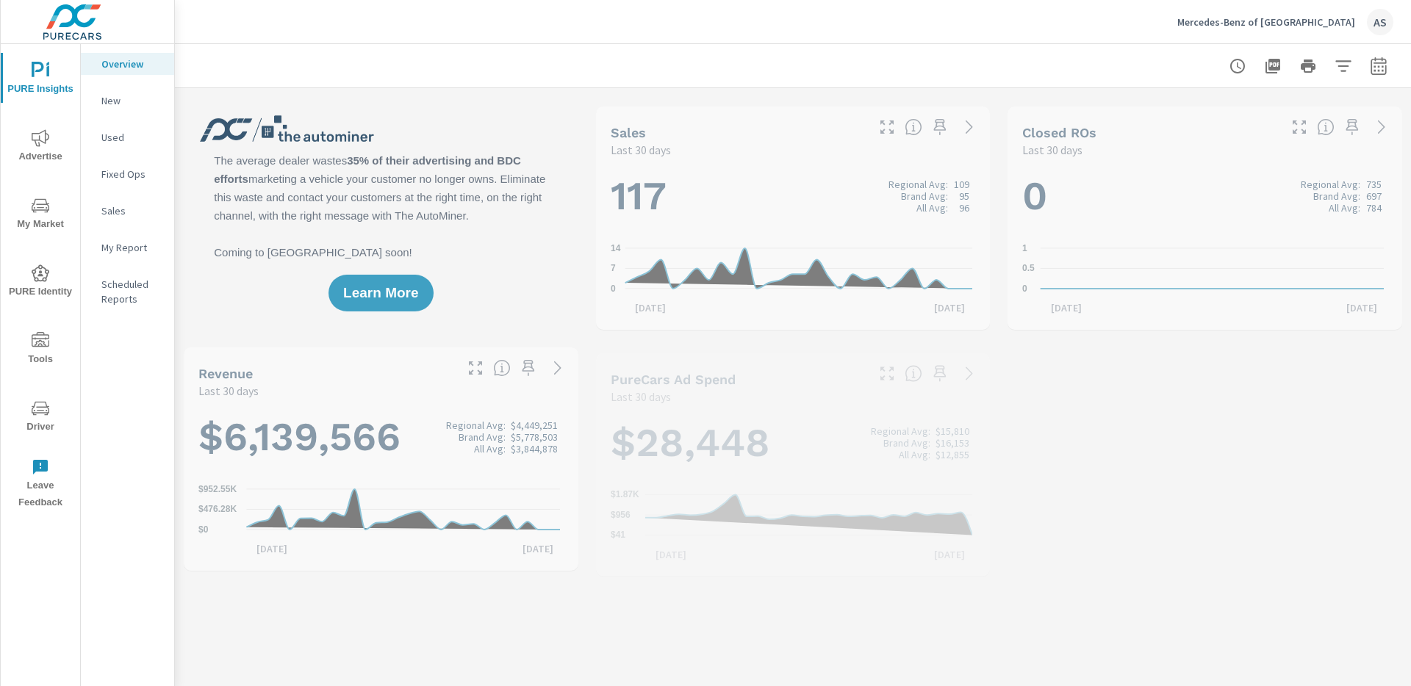
scroll to position [1, 0]
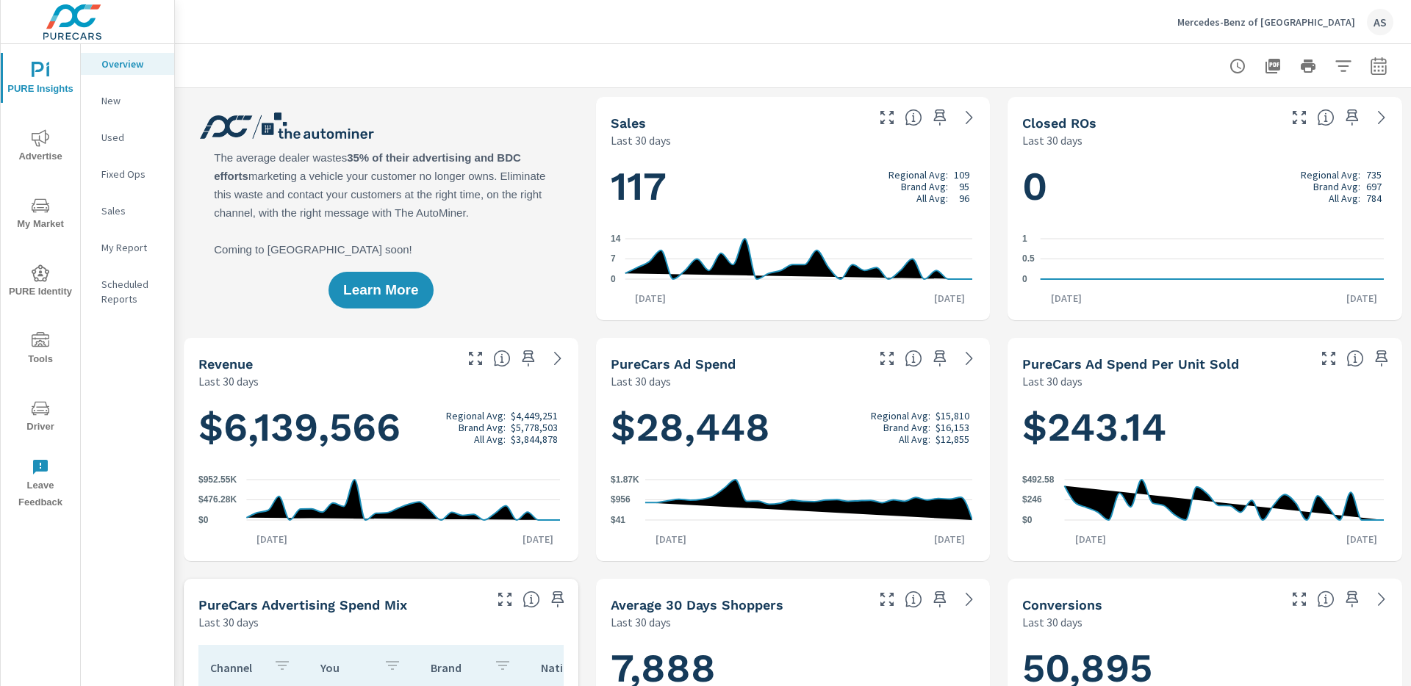
click at [42, 270] on icon "nav menu" at bounding box center [41, 273] width 18 height 18
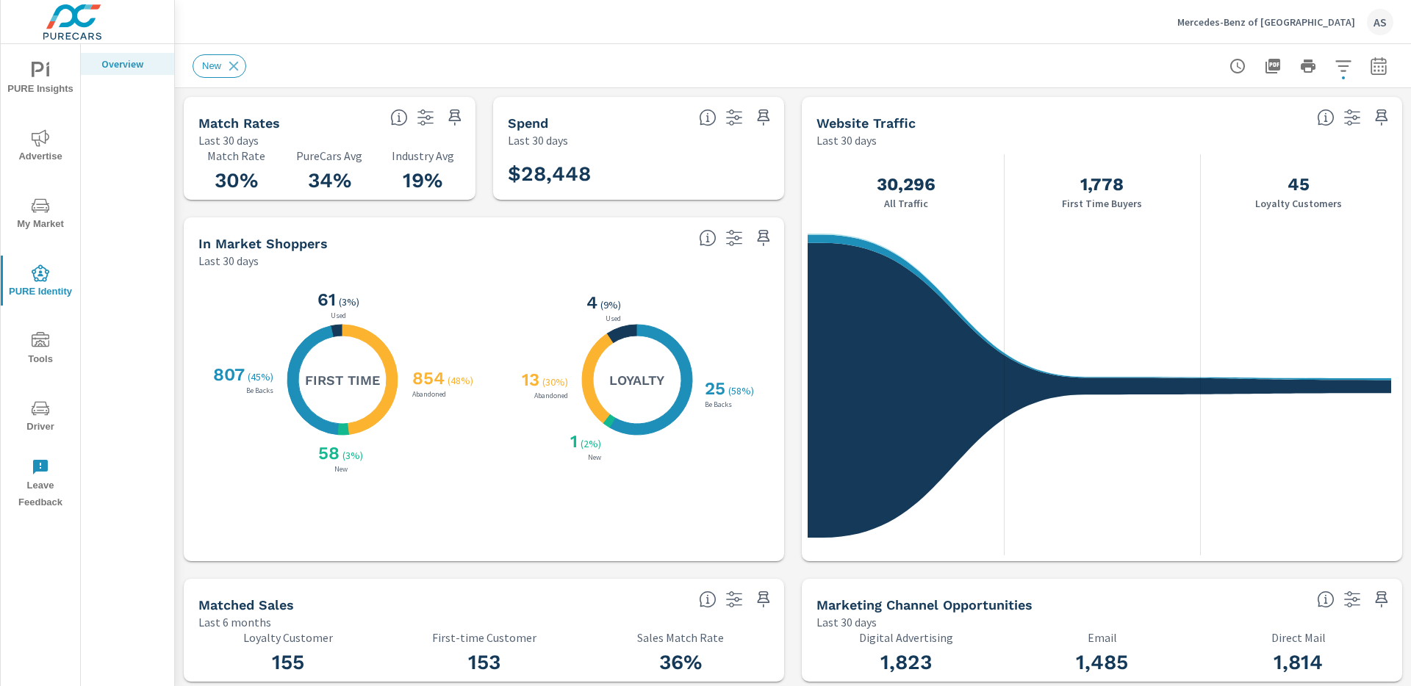
scroll to position [1, 0]
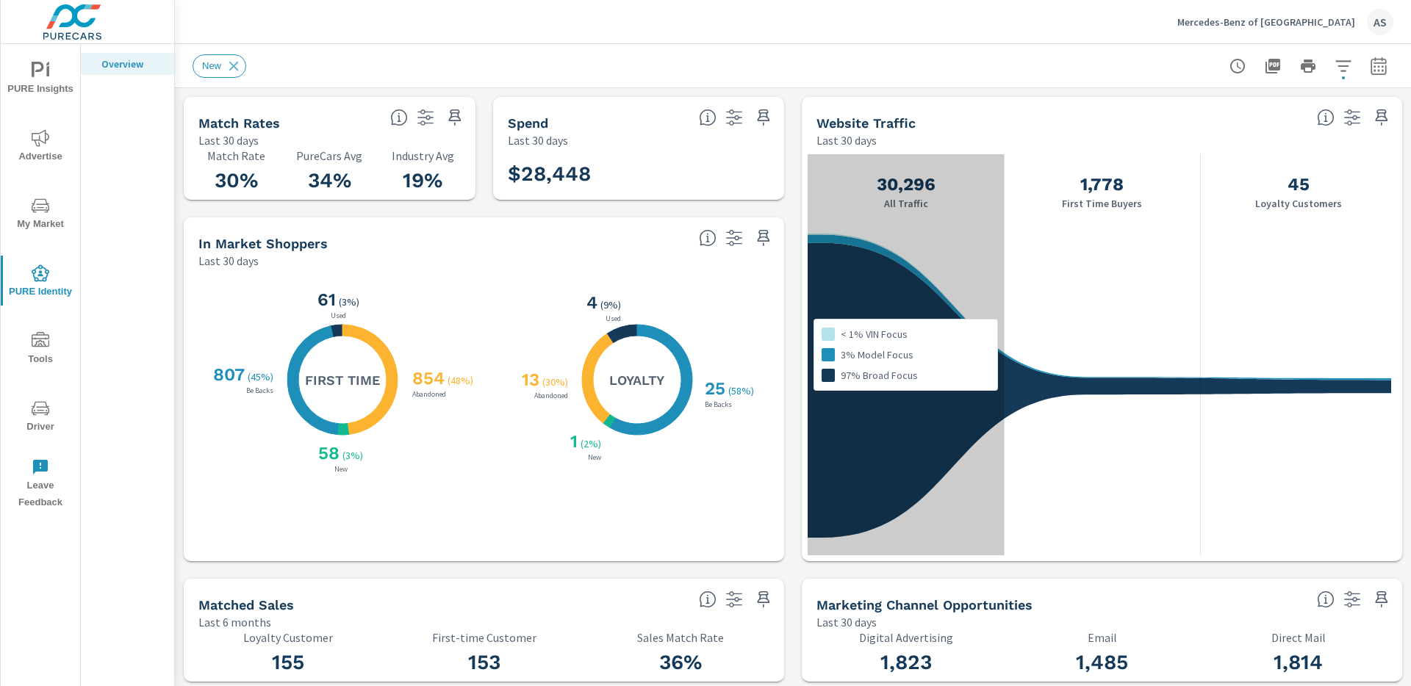
click at [981, 205] on div "< 1% VIN Focus 3% Model Focus 97% Broad Focus" at bounding box center [905, 354] width 196 height 401
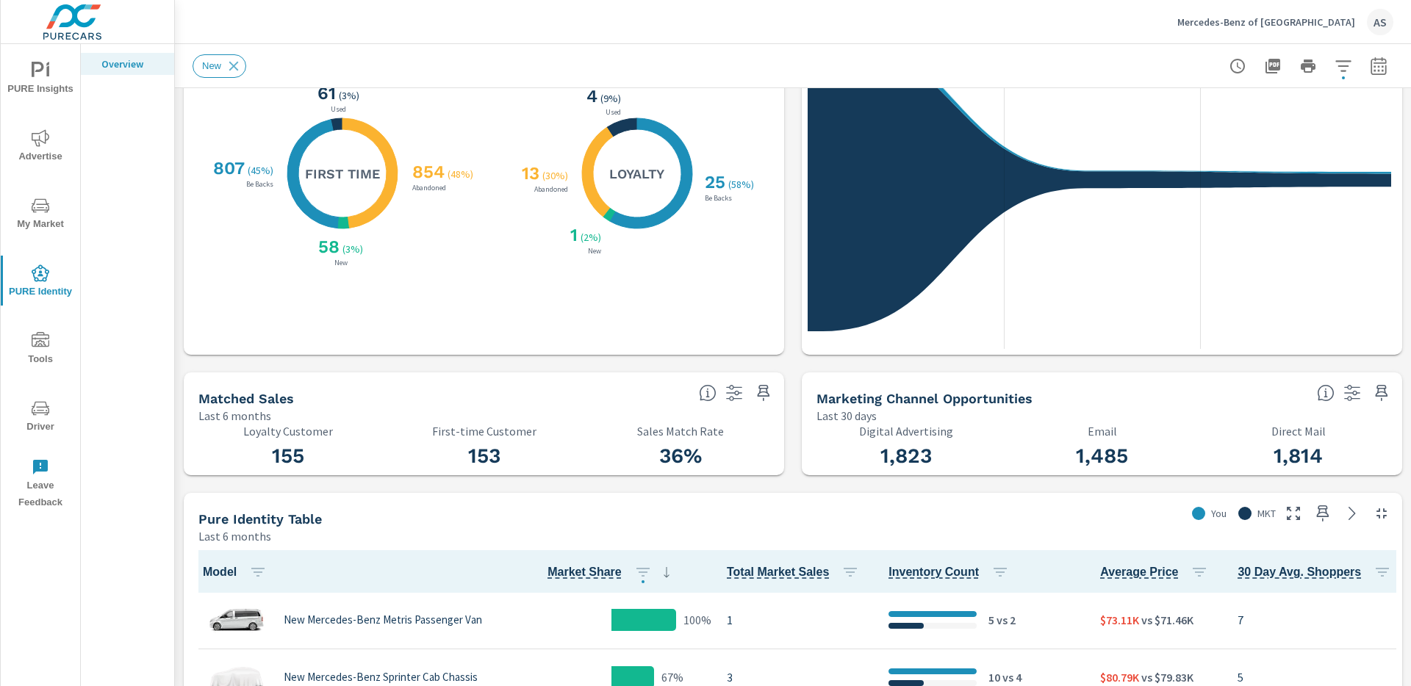
scroll to position [0, 0]
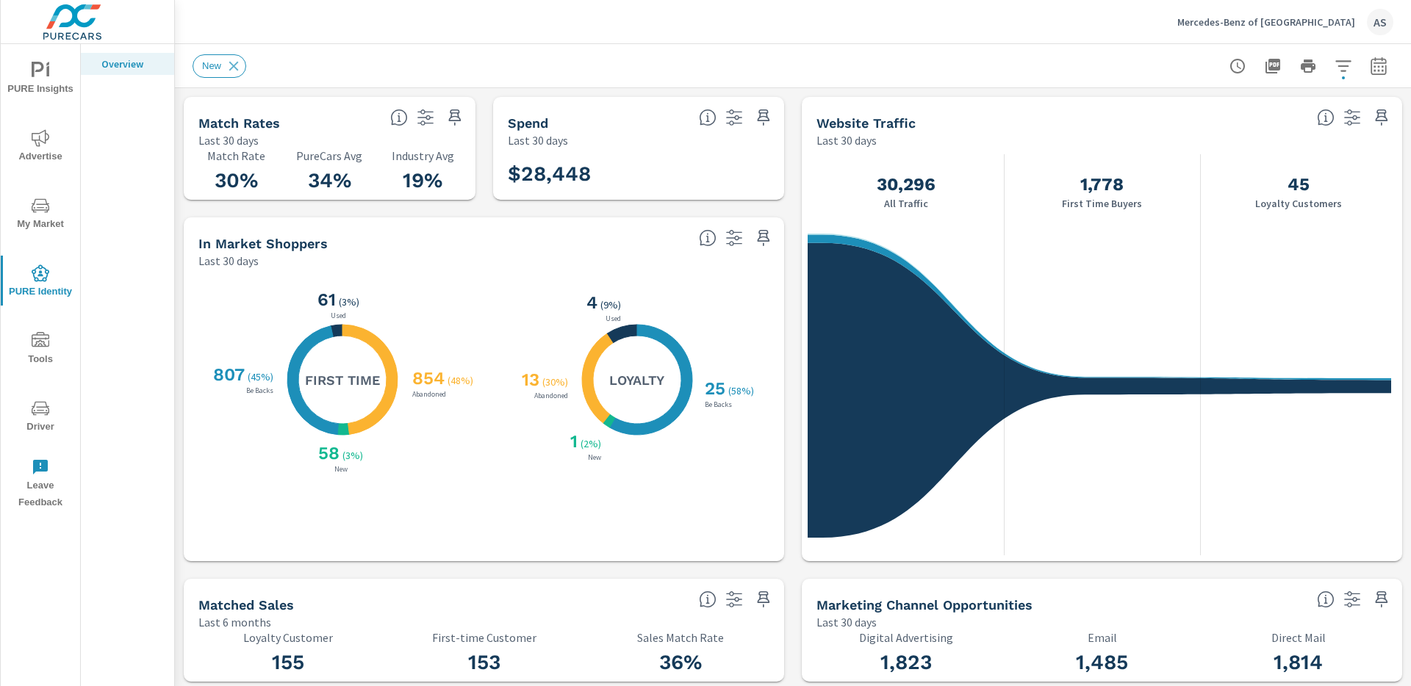
click at [465, 260] on div "Last 30 days" at bounding box center [442, 261] width 489 height 18
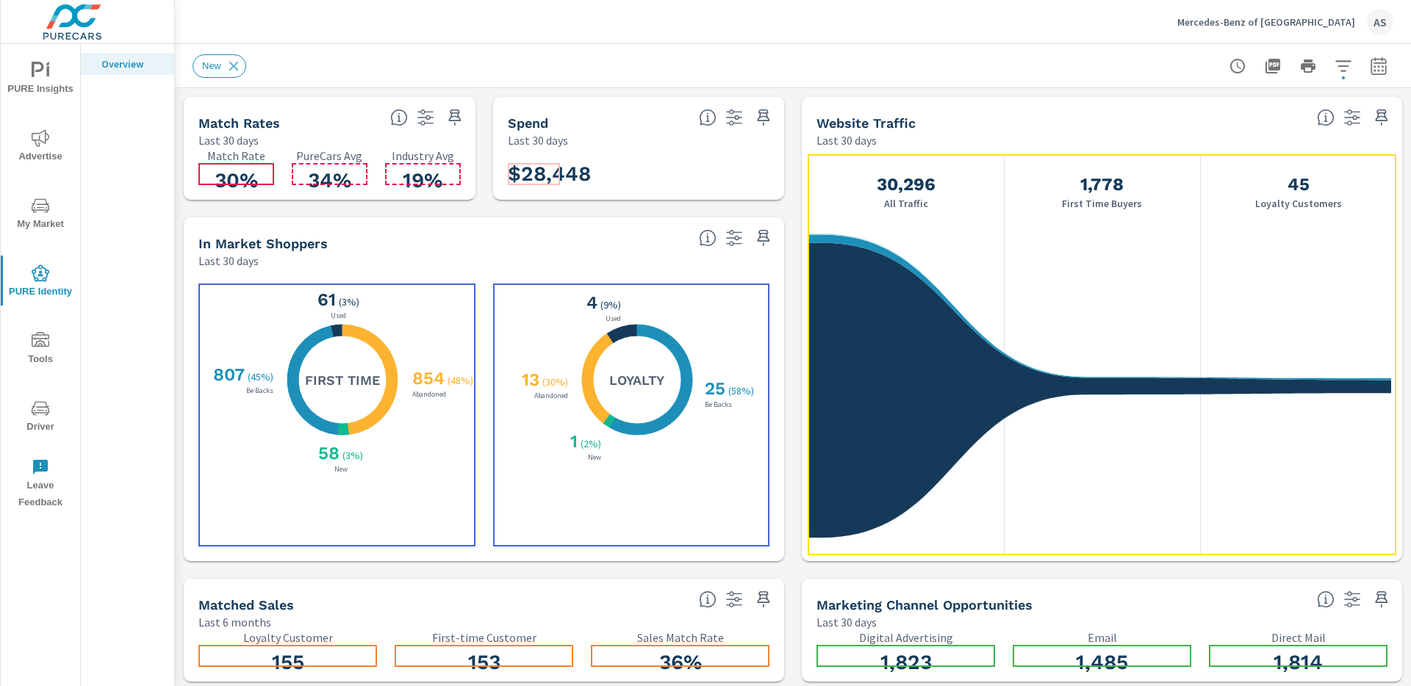
click at [446, 306] on div "X X X X 854 ( 48% ) Abandoned 58 ( 3% ) New 807 ( 45% ) Be Backs 61 ( 3% ) Used…" at bounding box center [342, 380] width 265 height 192
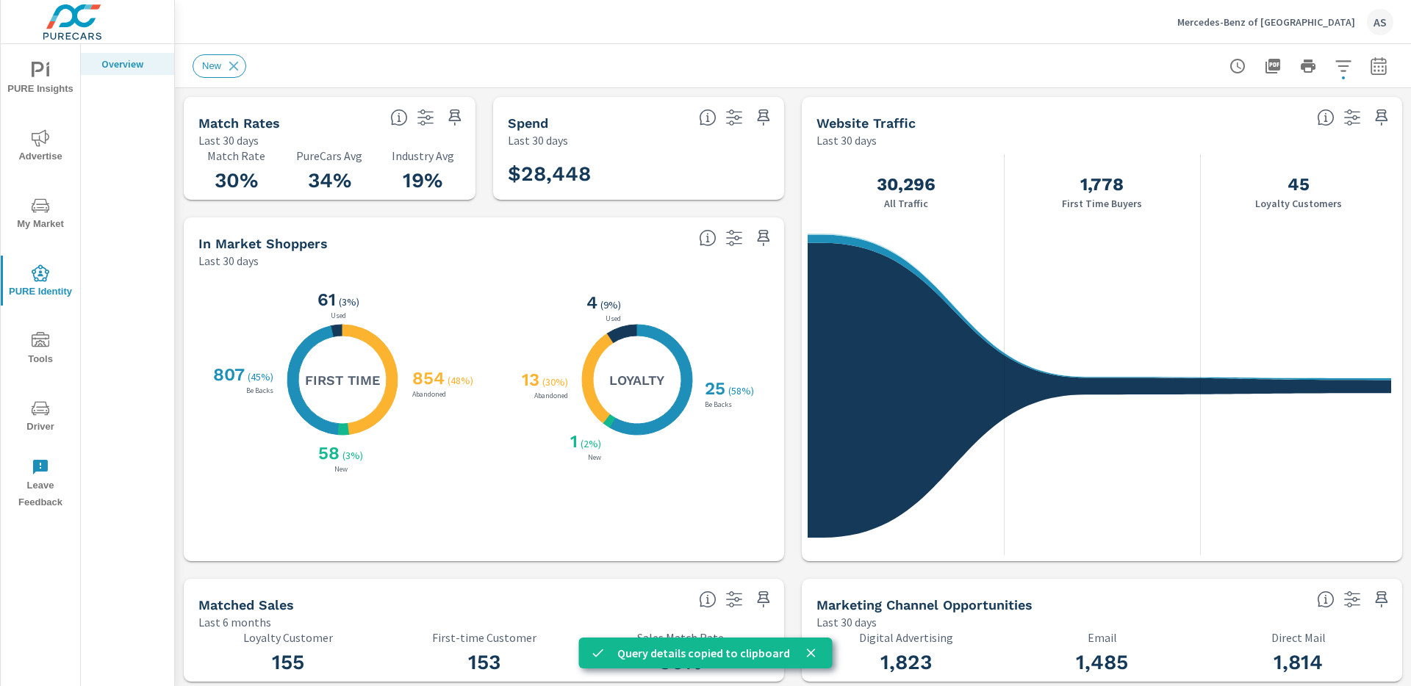
click at [609, 514] on div "X X X X 25 ( 58% ) Be Backs 1 ( 2% ) New 13 ( 30% ) Abandoned 4 ( 9% ) Used Loy…" at bounding box center [631, 415] width 277 height 263
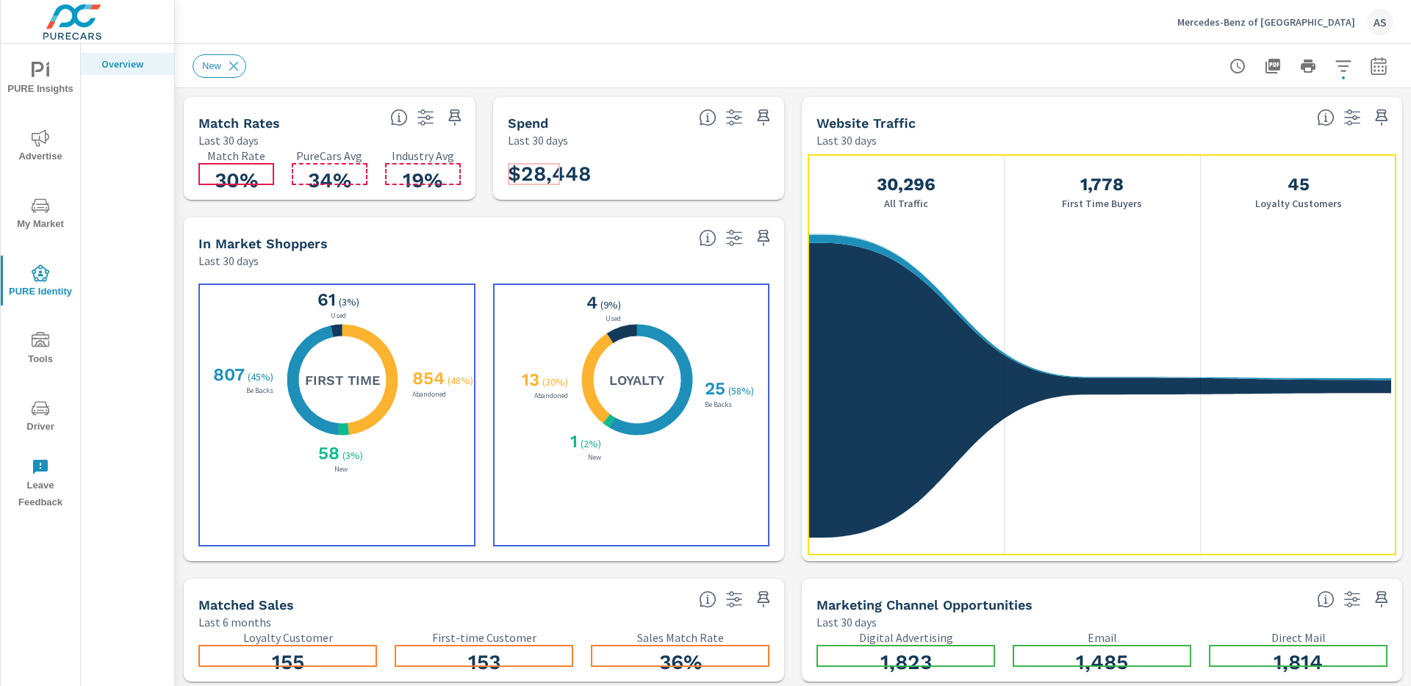
click at [436, 524] on div "X X X X 854 ( 48% ) Abandoned 58 ( 3% ) New 807 ( 45% ) Be Backs 61 ( 3% ) Used…" at bounding box center [336, 415] width 277 height 263
click at [441, 513] on div "X X X X 854 ( 48% ) Abandoned 58 ( 3% ) New 807 ( 45% ) Be Backs 61 ( 3% ) Used…" at bounding box center [336, 415] width 277 height 263
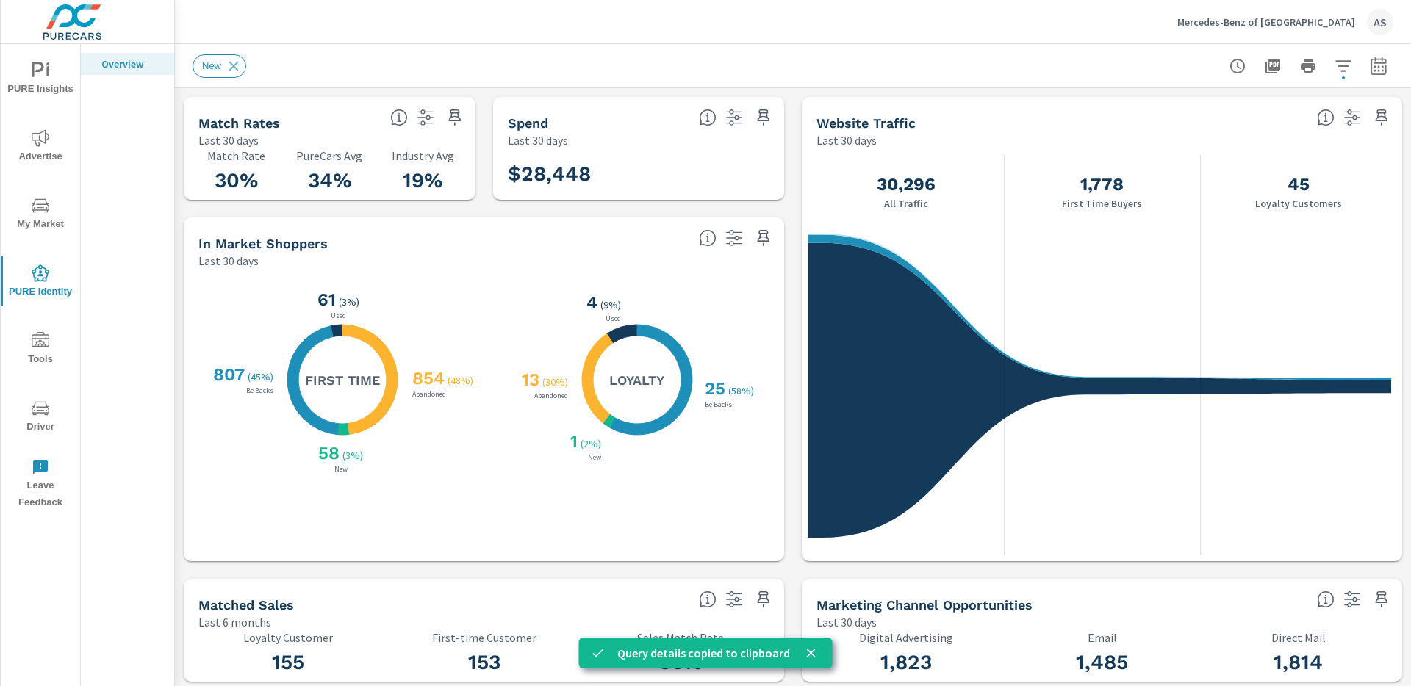
click at [335, 403] on icon "X X X X" at bounding box center [342, 380] width 110 height 110
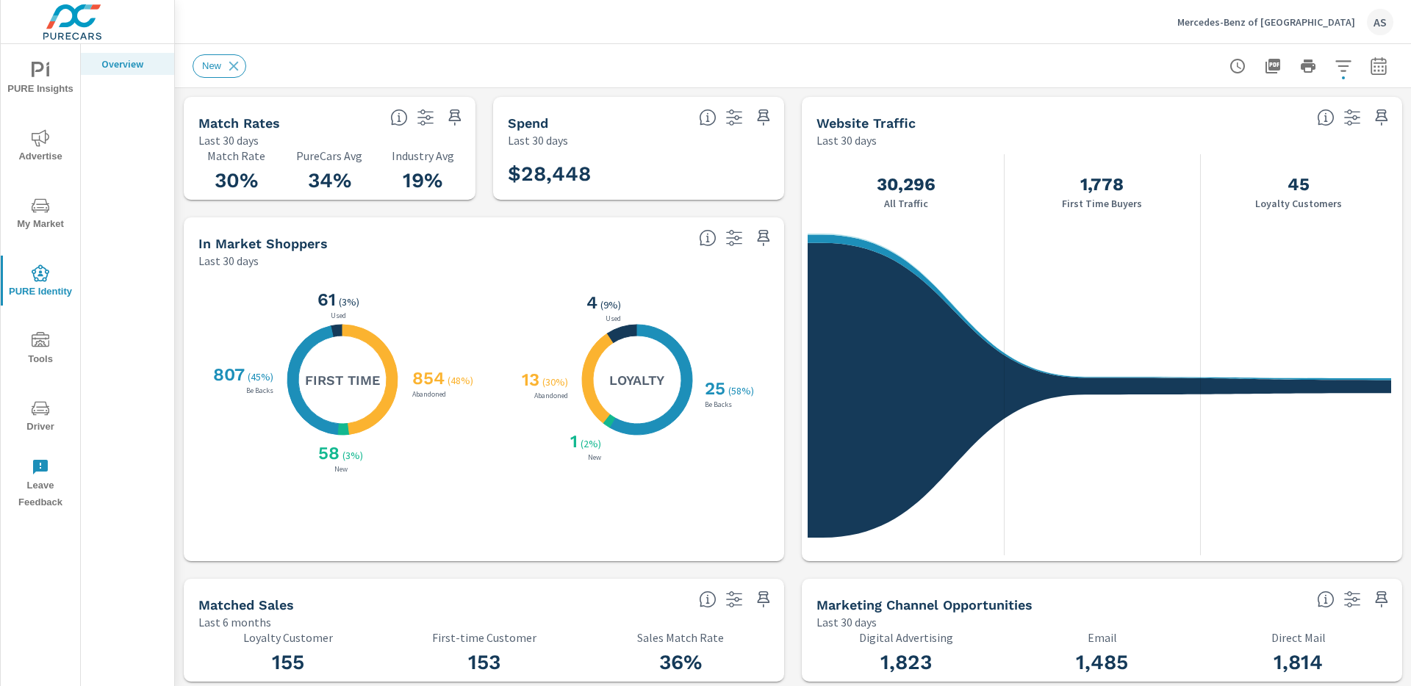
click at [505, 349] on div "X X X X 25 ( 58% ) Be Backs 1 ( 2% ) New 13 ( 30% ) Abandoned 4 ( 9% ) Used Loy…" at bounding box center [637, 380] width 265 height 192
click at [416, 303] on div "X X X X 854 ( 48% ) Abandoned 58 ( 3% ) New 807 ( 45% ) Be Backs 61 ( 3% ) Used…" at bounding box center [342, 380] width 265 height 192
click at [435, 337] on div "X X X X 854 ( 48% ) Abandoned 58 ( 3% ) New 807 ( 45% ) Be Backs 61 ( 3% ) Used…" at bounding box center [342, 380] width 265 height 192
click at [519, 350] on div "X X X X 25 ( 58% ) Be Backs 1 ( 2% ) New 13 ( 30% ) Abandoned 4 ( 9% ) Used Loy…" at bounding box center [637, 380] width 265 height 192
click at [577, 281] on div "X X X X 854 ( 48% ) Abandoned 58 ( 3% ) New 807 ( 45% ) Be Backs 61 ( 3% ) Used…" at bounding box center [484, 415] width 588 height 281
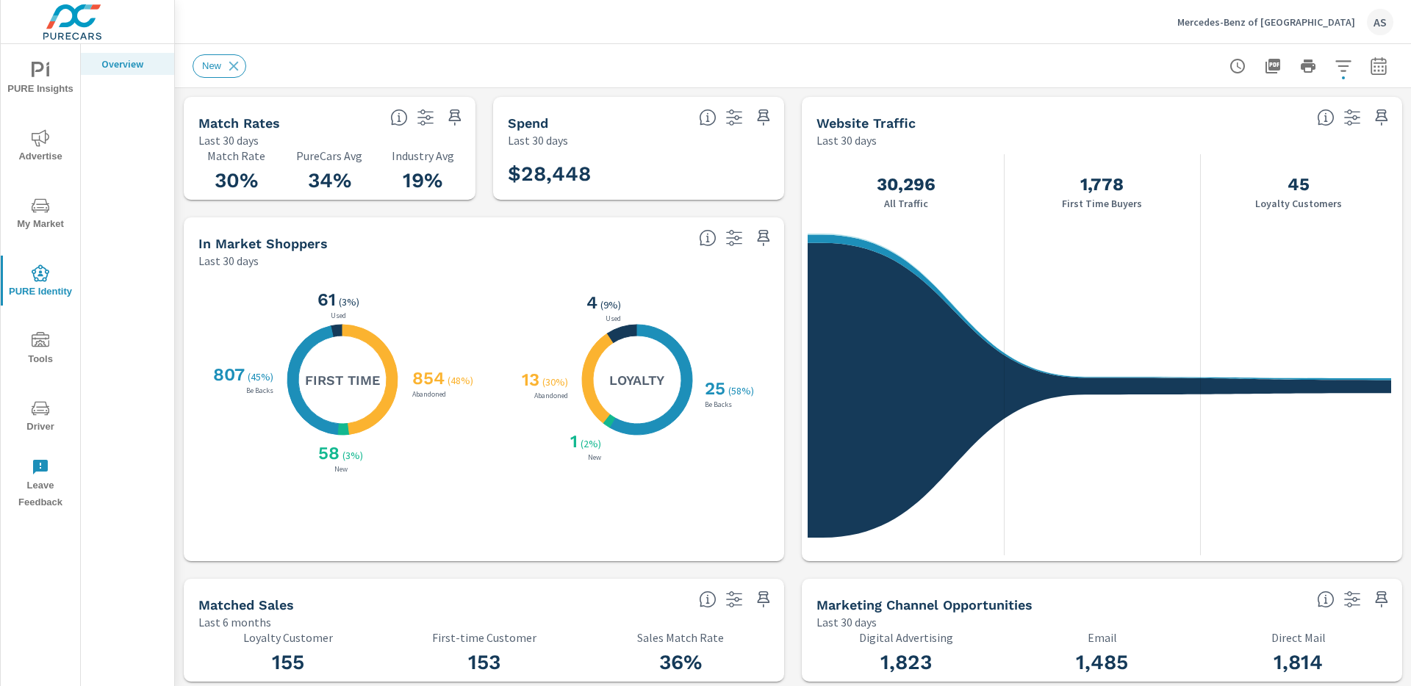
click at [362, 314] on div "61 ( 3% ) Used" at bounding box center [338, 303] width 73 height 37
click at [395, 327] on icon "X X X X" at bounding box center [342, 380] width 110 height 110
drag, startPoint x: 375, startPoint y: 345, endPoint x: 446, endPoint y: 387, distance: 82.0
click at [397, 387] on div "X X X X 854 ( 48% ) Abandoned 58 ( 3% ) New 807 ( 45% ) Be Backs 61 ( 3% ) Used…" at bounding box center [342, 380] width 110 height 110
click at [449, 387] on div "854 ( 48% )" at bounding box center [442, 378] width 67 height 25
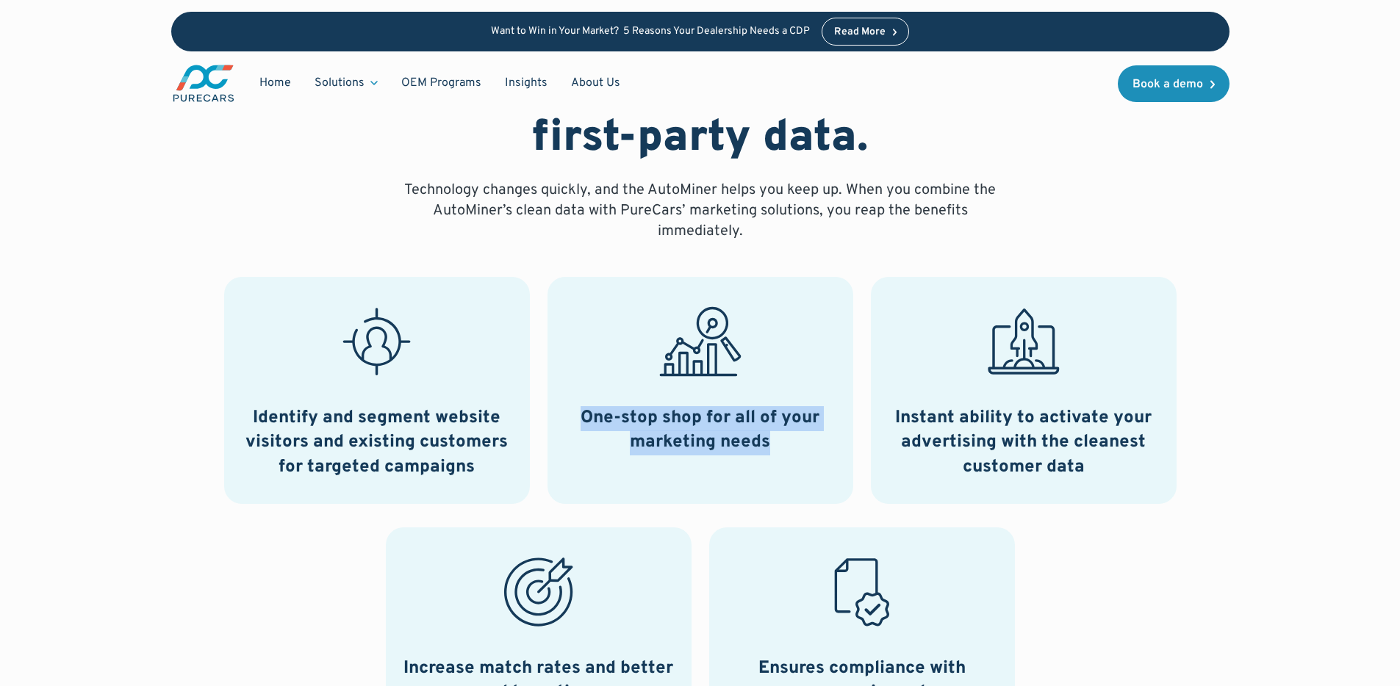
drag, startPoint x: 736, startPoint y: 368, endPoint x: 815, endPoint y: 455, distance: 117.6
click at [813, 455] on div "One-stop shop for all of your marketing needs" at bounding box center [700, 390] width 306 height 227
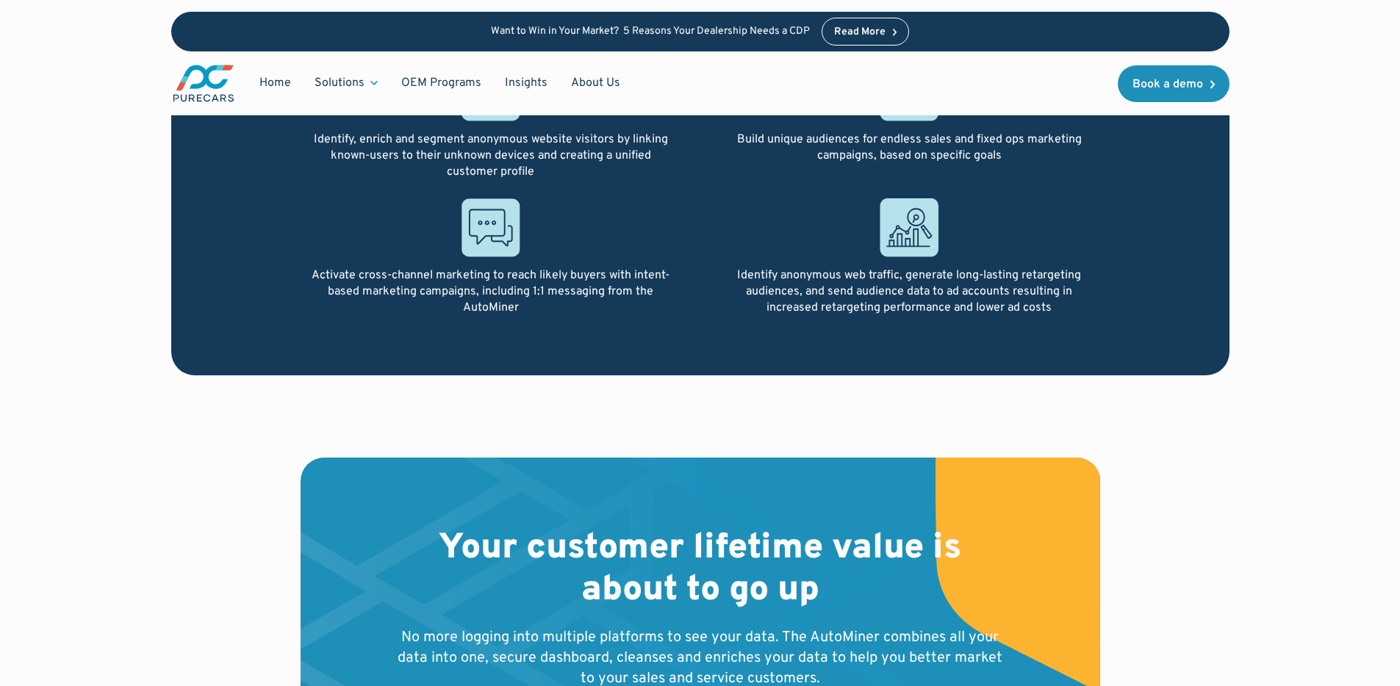
scroll to position [5048, 0]
